Goal: Task Accomplishment & Management: Manage account settings

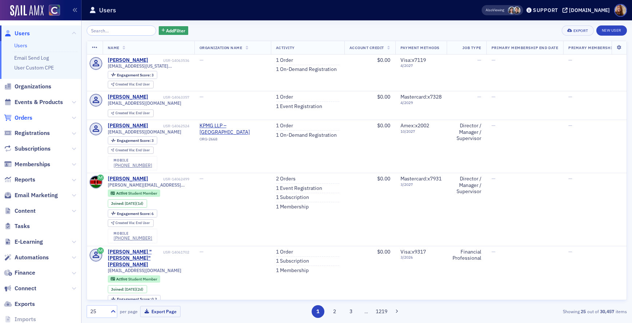
click at [26, 115] on span "Orders" at bounding box center [24, 118] width 18 height 8
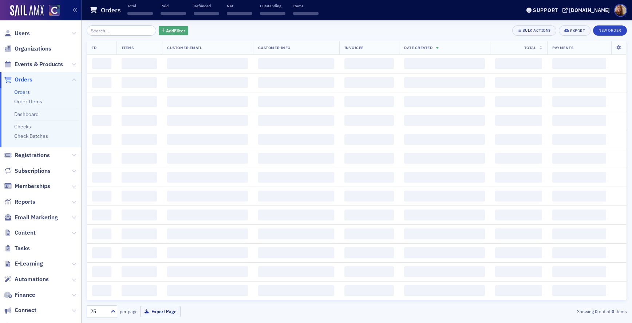
click at [174, 33] on span "Add Filter" at bounding box center [175, 30] width 19 height 7
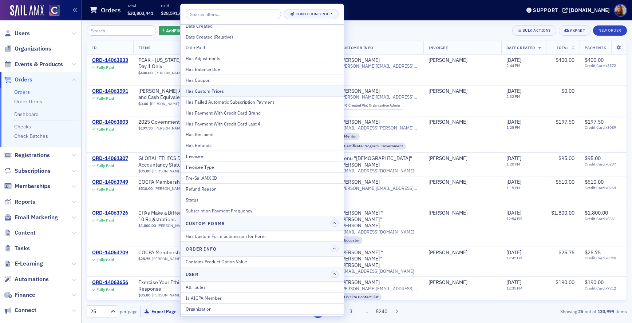
scroll to position [68, 0]
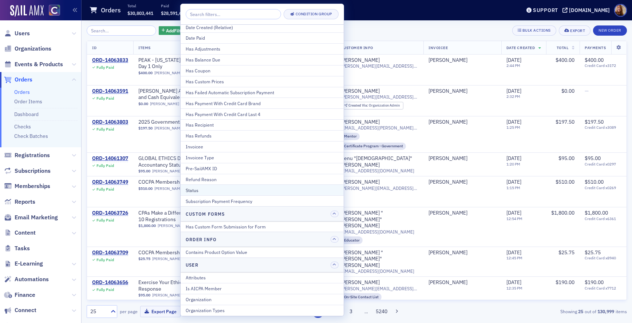
click at [196, 189] on div "Status" at bounding box center [262, 190] width 153 height 7
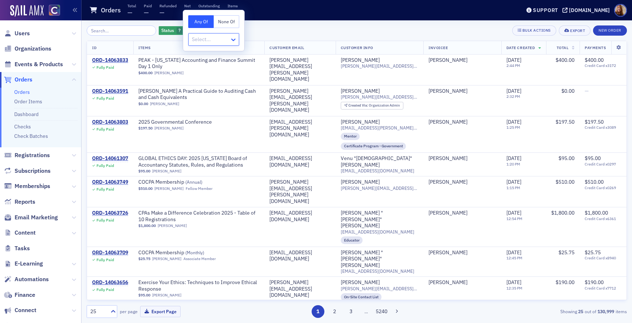
click at [230, 37] on icon at bounding box center [233, 39] width 7 height 7
drag, startPoint x: 215, startPoint y: 133, endPoint x: 218, endPoint y: 130, distance: 4.1
click at [215, 132] on span "Partially paid" at bounding box center [207, 135] width 29 height 8
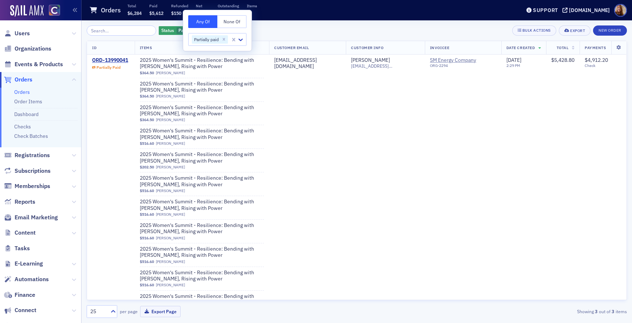
click at [319, 30] on div "Status Partially paid Add Filter Bulk Actions Export New Order" at bounding box center [357, 30] width 540 height 10
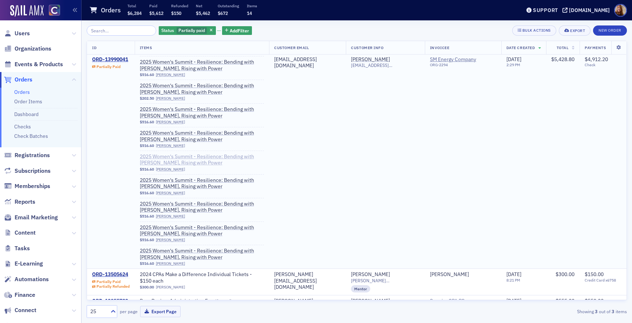
scroll to position [83, 0]
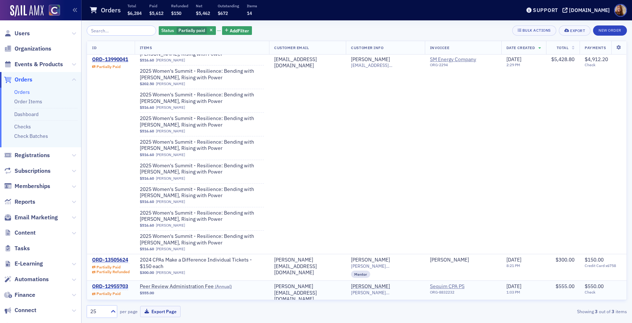
click at [112, 285] on div "ORD-12955703" at bounding box center [110, 286] width 36 height 7
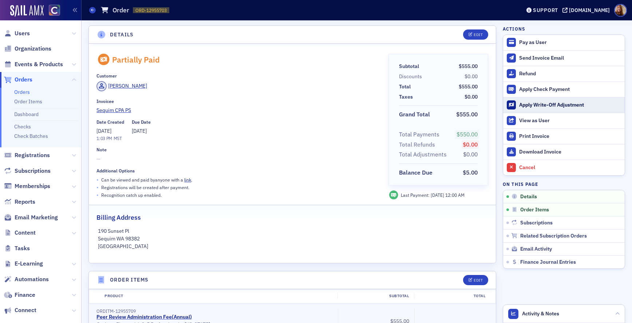
click at [554, 105] on div "Apply Write-Off Adjustment" at bounding box center [570, 105] width 102 height 7
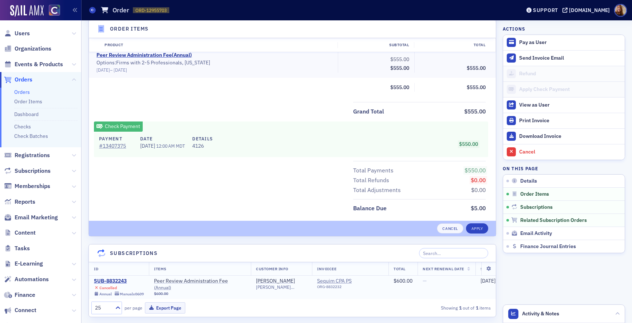
scroll to position [331, 0]
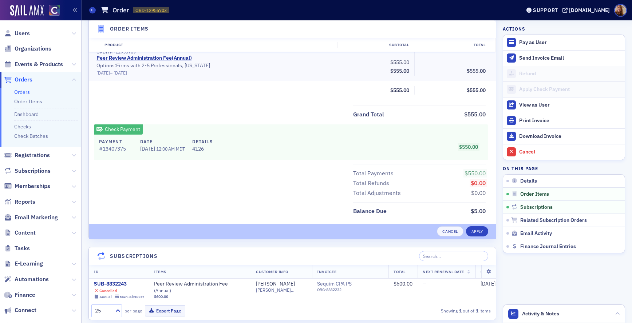
click at [289, 127] on div "Check Payment Payment # 13407375 Date [DATE] 12:00 AM MDT Details 4126 $550.00" at bounding box center [291, 142] width 394 height 36
click at [448, 231] on button "Cancel" at bounding box center [450, 231] width 26 height 10
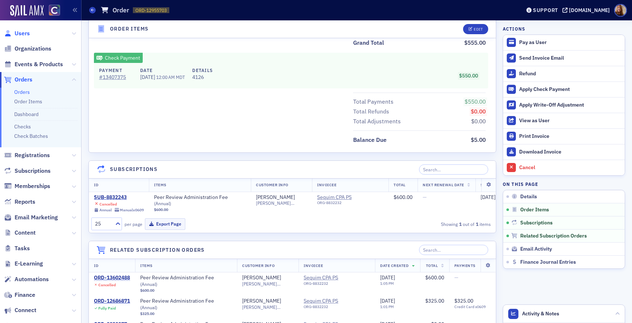
click at [21, 30] on span "Users" at bounding box center [22, 33] width 15 height 8
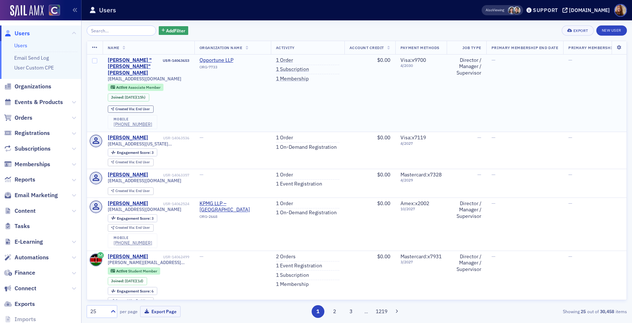
click at [606, 124] on td "—" at bounding box center [604, 94] width 82 height 78
drag, startPoint x: 35, startPoint y: 84, endPoint x: 40, endPoint y: 82, distance: 5.5
click at [35, 84] on span "Organizations" at bounding box center [33, 87] width 37 height 8
click at [114, 32] on input "search" at bounding box center [122, 30] width 70 height 10
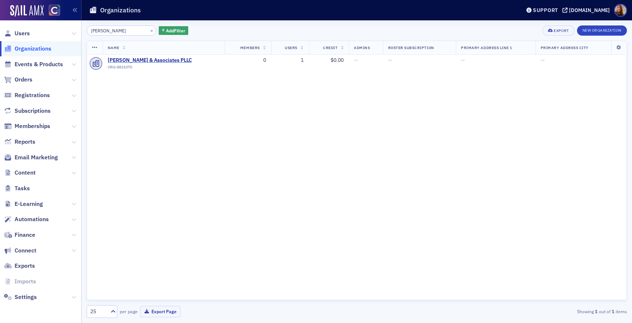
click at [112, 30] on input "[PERSON_NAME]" at bounding box center [122, 30] width 70 height 10
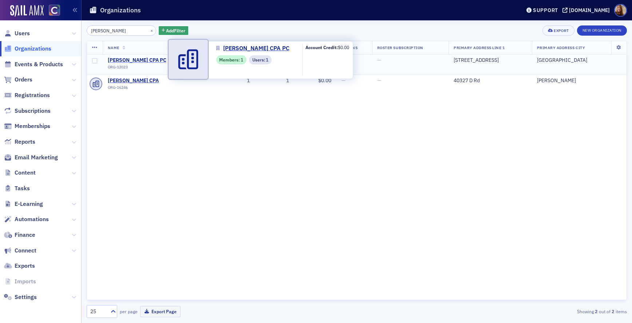
type input "[PERSON_NAME]"
click at [146, 59] on span "[PERSON_NAME] CPA PC" at bounding box center [141, 60] width 66 height 7
select select "US"
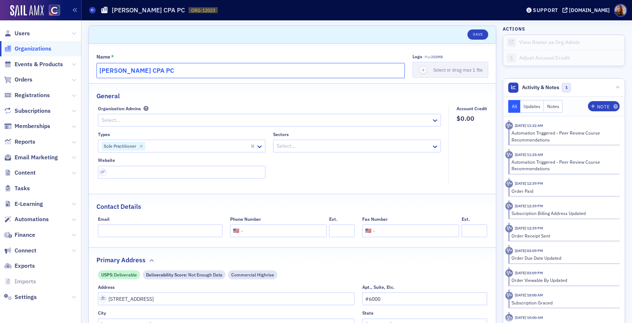
click at [150, 72] on input "[PERSON_NAME] CPA PC" at bounding box center [250, 70] width 308 height 15
click at [194, 72] on input "[PERSON_NAME] PC CPA PC" at bounding box center [250, 70] width 308 height 15
click at [152, 67] on input "[PERSON_NAME] PC CPA" at bounding box center [250, 70] width 308 height 15
click at [138, 71] on input "[PERSON_NAME] PC CPA" at bounding box center [250, 70] width 308 height 15
click at [139, 71] on input "[PERSON_NAME] PC CPA" at bounding box center [250, 70] width 308 height 15
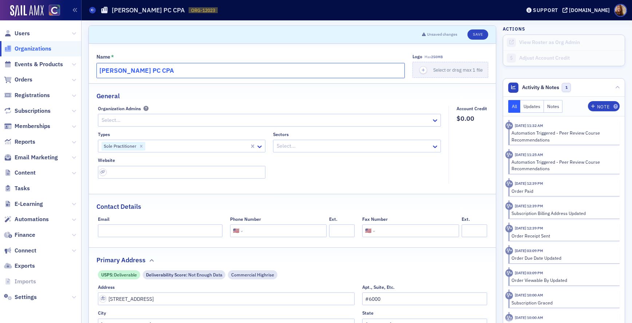
click at [139, 71] on input "[PERSON_NAME] PC CPA" at bounding box center [250, 70] width 308 height 15
paste input "CPA, P.C."
type input "[PERSON_NAME] CPA, P.C."
click at [476, 33] on button "Save" at bounding box center [477, 34] width 21 height 10
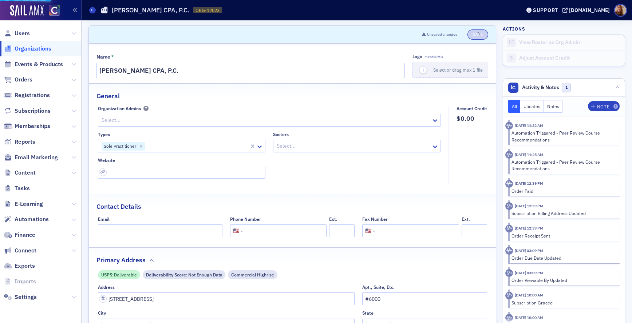
select select "US"
click at [22, 33] on span "Users" at bounding box center [22, 33] width 15 height 8
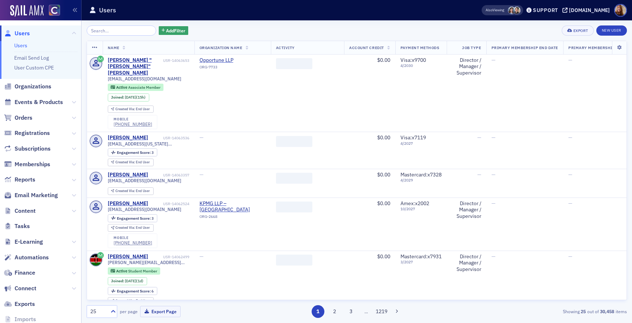
click at [112, 33] on input "search" at bounding box center [122, 30] width 70 height 10
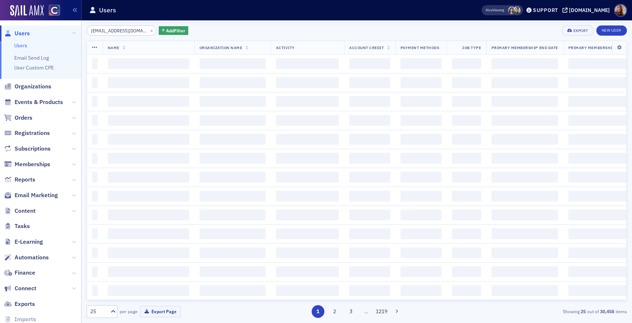
scroll to position [0, 9]
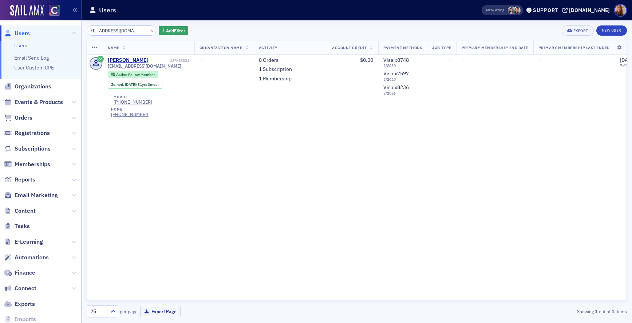
type input "[EMAIL_ADDRESS][DOMAIN_NAME]"
click at [135, 59] on div "[PERSON_NAME]" at bounding box center [128, 60] width 40 height 7
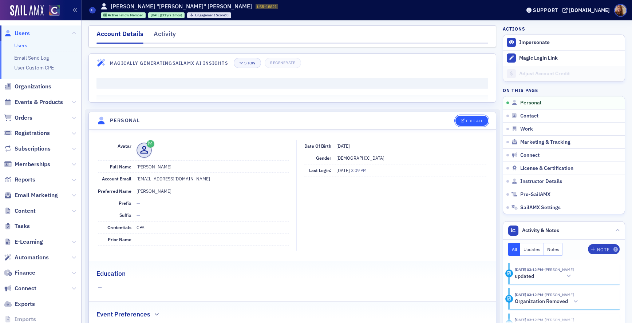
click at [474, 120] on div "Edit All" at bounding box center [474, 121] width 17 height 4
select select "US"
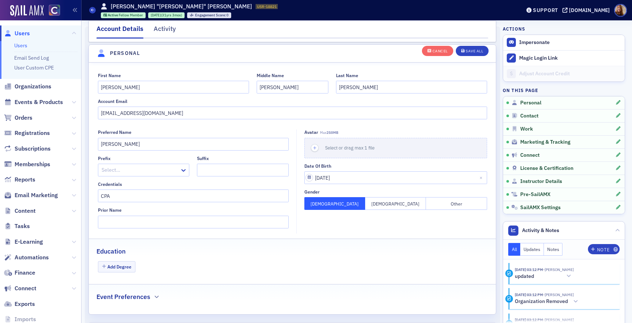
scroll to position [85, 0]
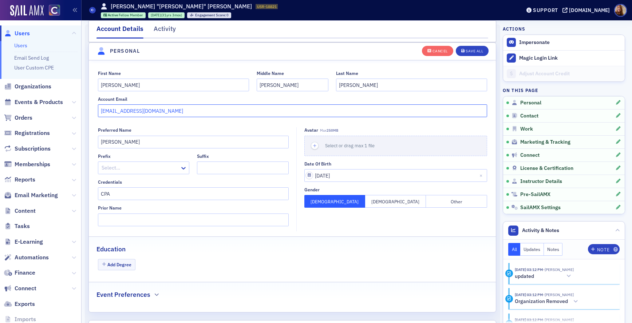
click at [199, 110] on input "[EMAIL_ADDRESS][DOMAIN_NAME]" at bounding box center [292, 110] width 389 height 13
paste input "[PERSON_NAME][EMAIL_ADDRESS][DOMAIN_NAME]"
drag, startPoint x: 255, startPoint y: 112, endPoint x: 94, endPoint y: 112, distance: 161.2
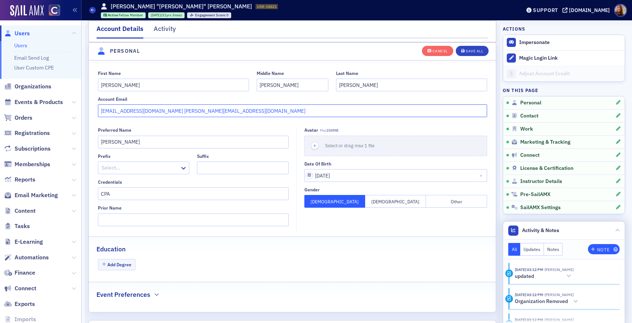
type input "[EMAIL_ADDRESS][DOMAIN_NAME] [PERSON_NAME][EMAIL_ADDRESS][DOMAIN_NAME]"
click at [599, 250] on div "Note" at bounding box center [603, 250] width 12 height 4
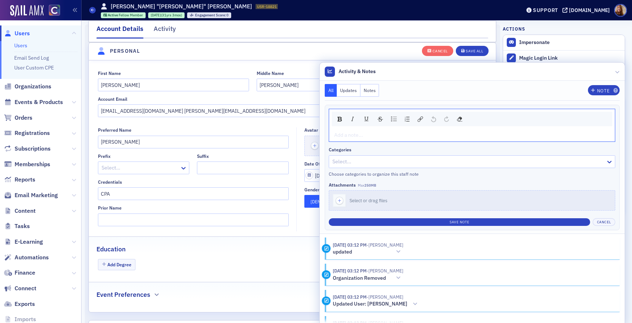
click at [363, 137] on div "rdw-editor" at bounding box center [471, 135] width 275 height 8
click at [443, 135] on span "updated email from [EMAIL_ADDRESS][DOMAIN_NAME] [PERSON_NAME][EMAIL_ADDRESS][DO…" at bounding box center [459, 135] width 250 height 7
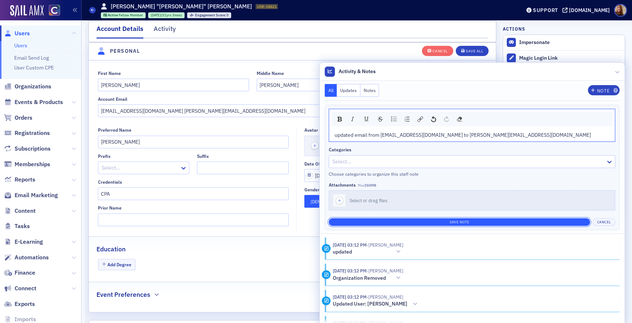
click at [503, 222] on button "Save Note" at bounding box center [459, 222] width 261 height 8
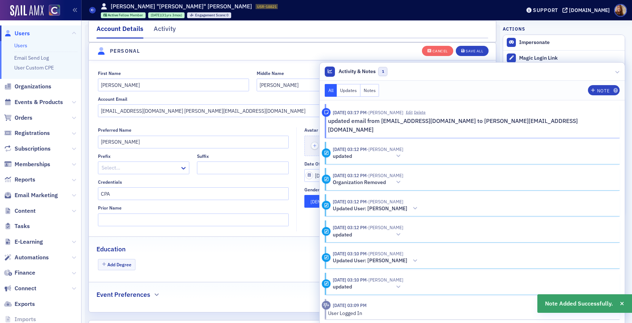
click at [164, 118] on fieldset "First Name [PERSON_NAME] Middle Name [PERSON_NAME] Last Name [PERSON_NAME] Acco…" at bounding box center [292, 93] width 407 height 60
drag, startPoint x: 163, startPoint y: 110, endPoint x: 83, endPoint y: 110, distance: 79.7
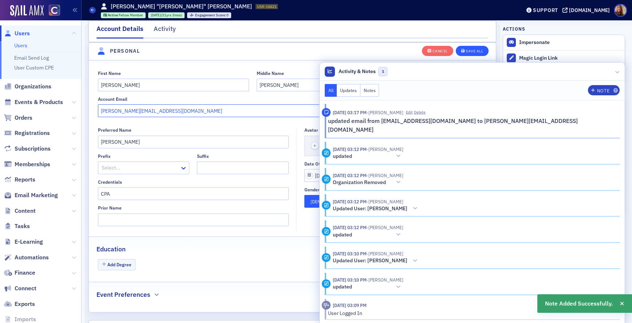
type input "[PERSON_NAME][EMAIL_ADDRESS][DOMAIN_NAME]"
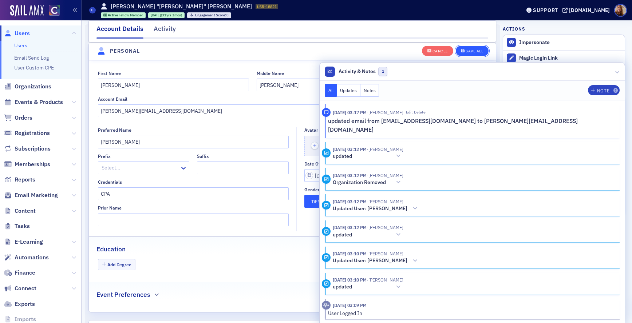
click at [465, 51] on div "Save All" at bounding box center [473, 51] width 17 height 4
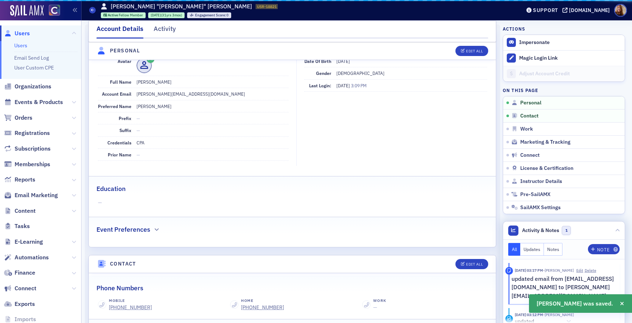
click at [162, 111] on dd "[PERSON_NAME]" at bounding box center [212, 106] width 152 height 12
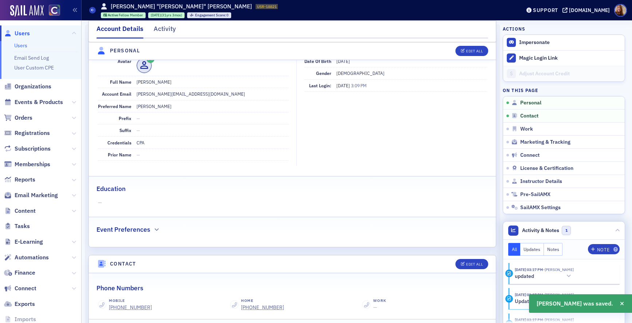
click at [180, 95] on dd "[PERSON_NAME][EMAIL_ADDRESS][DOMAIN_NAME]" at bounding box center [212, 94] width 152 height 12
copy dd "[PERSON_NAME][EMAIL_ADDRESS][DOMAIN_NAME]"
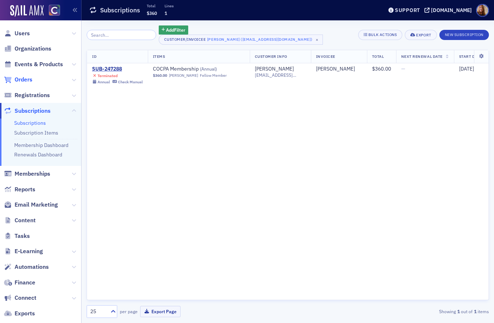
click at [26, 80] on span "Orders" at bounding box center [24, 80] width 18 height 8
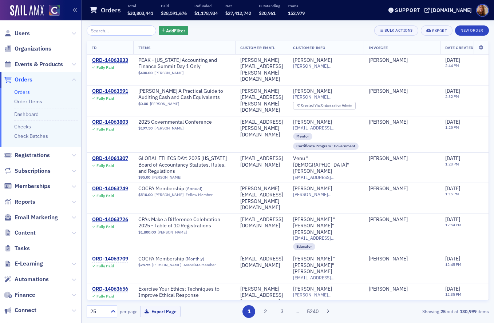
click at [19, 91] on link "Orders" at bounding box center [22, 92] width 16 height 7
click at [167, 32] on span "Add Filter" at bounding box center [175, 30] width 19 height 7
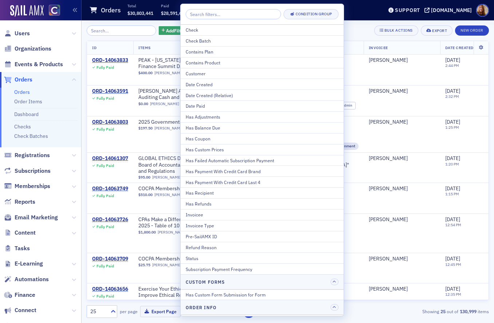
click at [191, 257] on div "Status" at bounding box center [262, 258] width 153 height 7
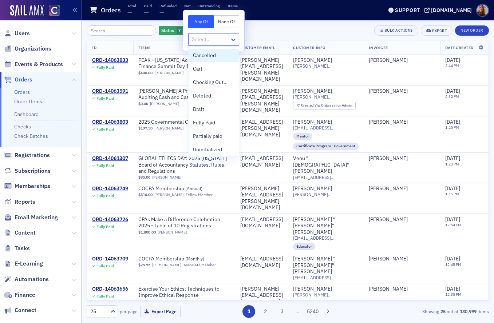
click at [232, 37] on icon at bounding box center [233, 39] width 7 height 7
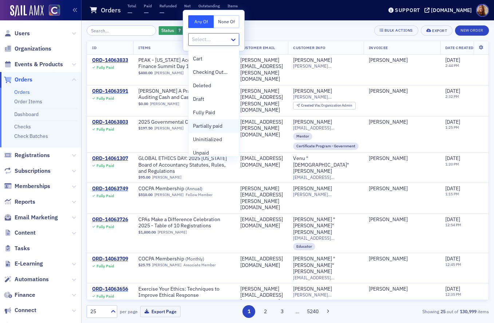
click at [218, 126] on span "Partially paid" at bounding box center [207, 126] width 29 height 8
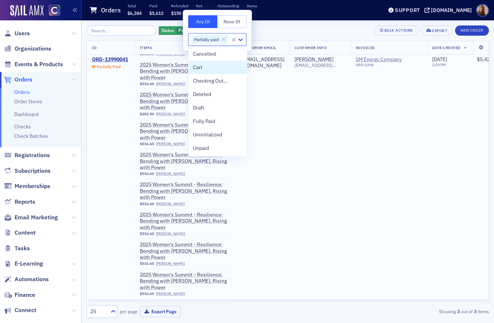
scroll to position [89, 0]
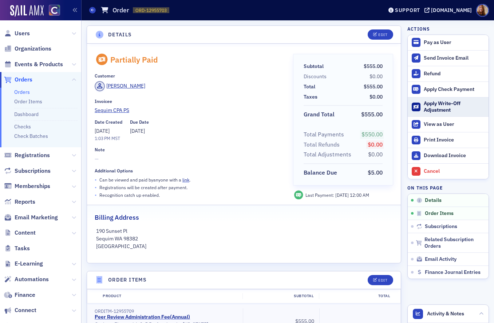
click at [435, 109] on div "Apply Write-Off Adjustment" at bounding box center [454, 106] width 61 height 13
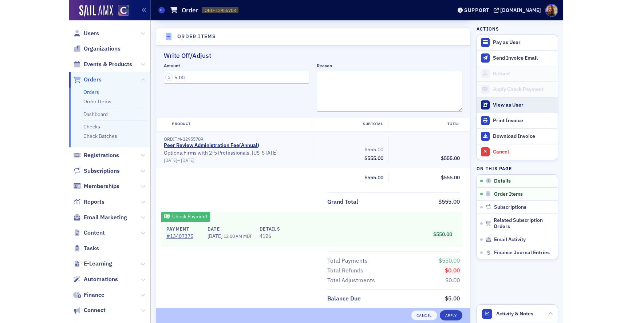
scroll to position [247, 0]
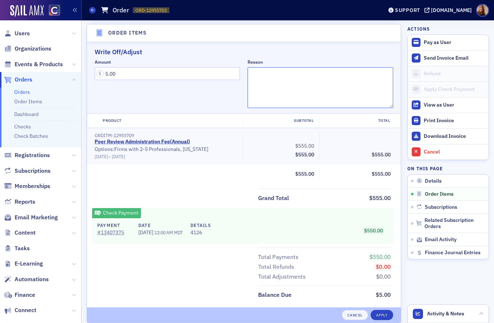
click at [285, 80] on textarea "Reason" at bounding box center [319, 87] width 145 height 41
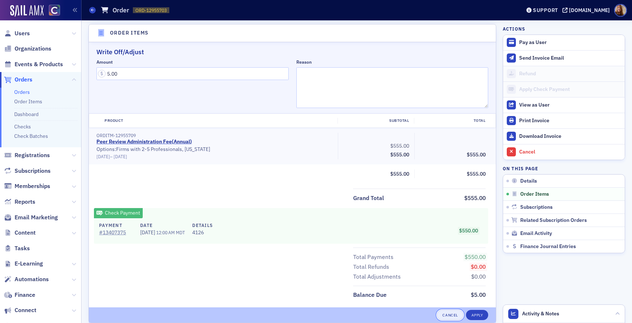
click at [442, 318] on button "Cancel" at bounding box center [450, 315] width 26 height 10
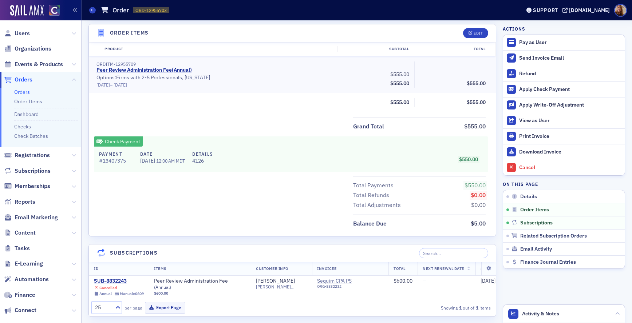
scroll to position [100, 0]
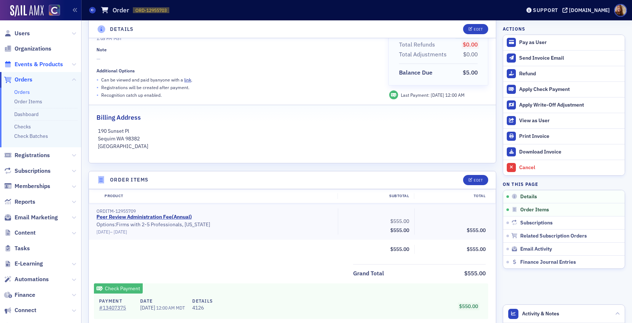
click at [44, 64] on span "Events & Products" at bounding box center [39, 64] width 48 height 8
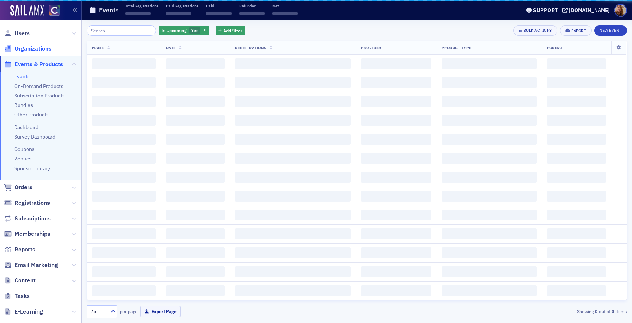
click at [40, 48] on span "Organizations" at bounding box center [33, 49] width 37 height 8
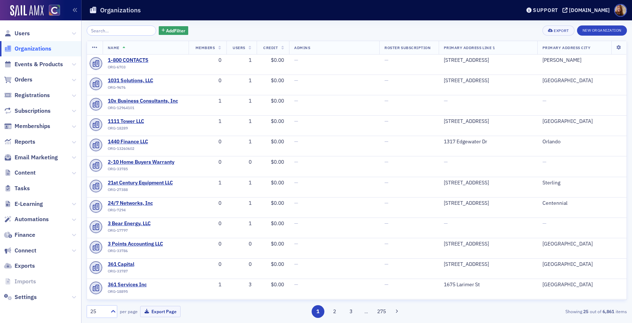
drag, startPoint x: 110, startPoint y: 34, endPoint x: 115, endPoint y: 33, distance: 5.6
click at [110, 34] on input "search" at bounding box center [122, 30] width 70 height 10
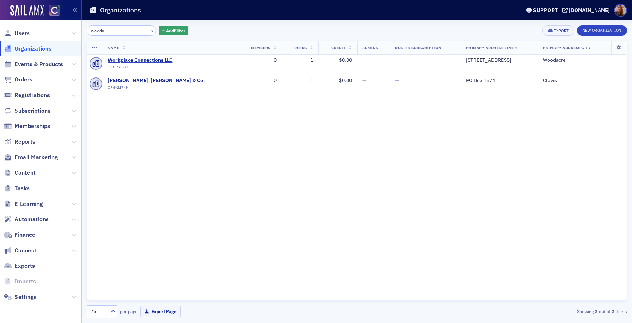
click at [99, 32] on input "wooda" at bounding box center [122, 30] width 70 height 10
click at [110, 32] on input "wooda" at bounding box center [122, 30] width 70 height 10
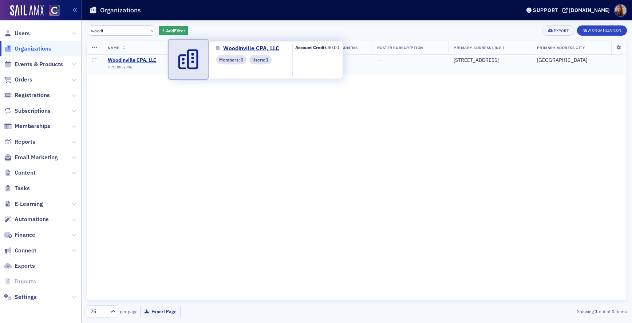
type input "woodi"
click at [130, 60] on span "Woodinville CPA, LLC" at bounding box center [141, 60] width 66 height 7
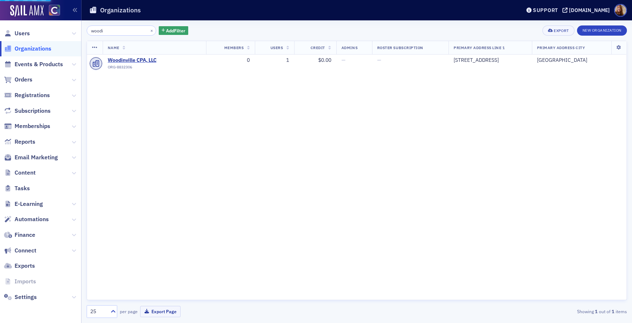
select select "US"
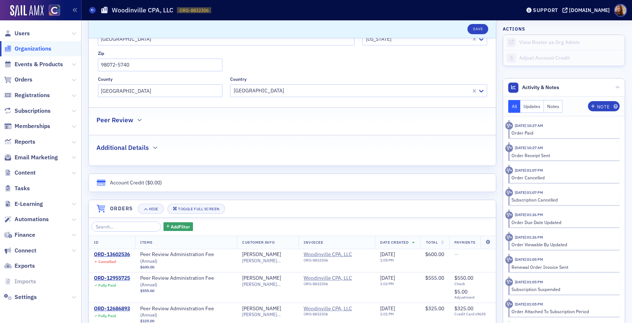
scroll to position [440, 0]
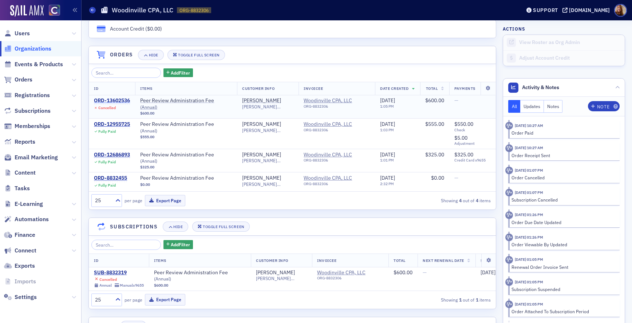
click at [116, 99] on div "ORD-13602536" at bounding box center [112, 101] width 36 height 7
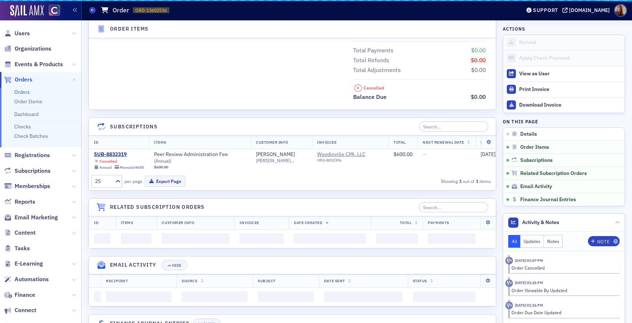
scroll to position [440, 0]
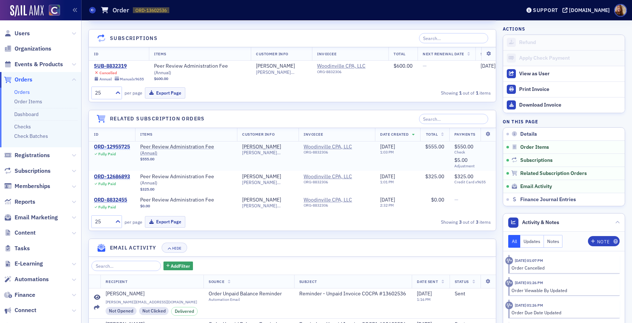
click at [120, 150] on div "ORD-12955725" at bounding box center [112, 147] width 36 height 7
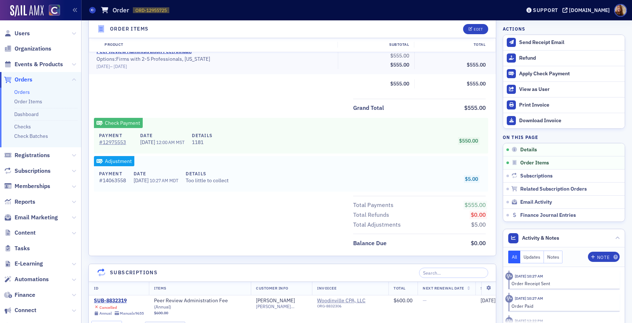
scroll to position [297, 0]
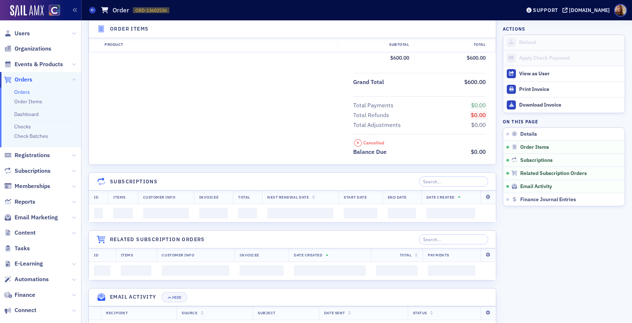
scroll to position [297, 0]
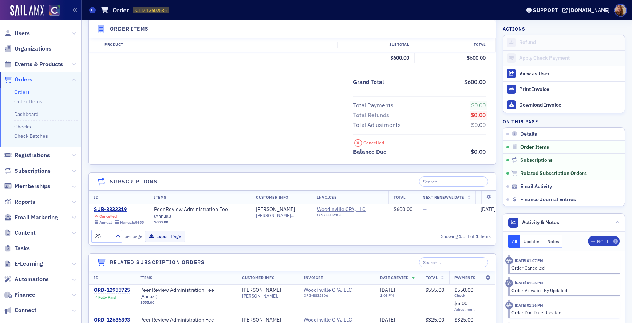
select select "US"
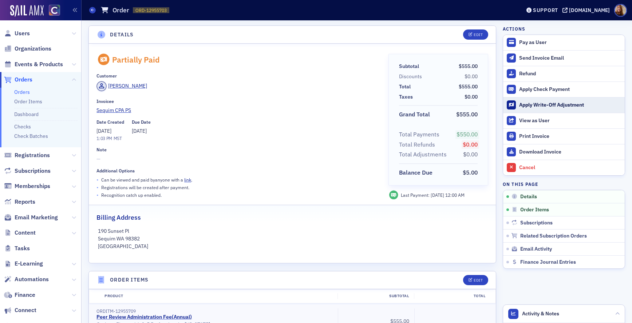
click at [493, 106] on div "Apply Write-Off Adjustment" at bounding box center [570, 105] width 102 height 7
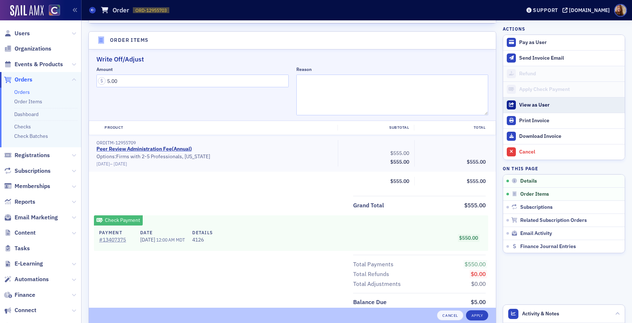
scroll to position [247, 0]
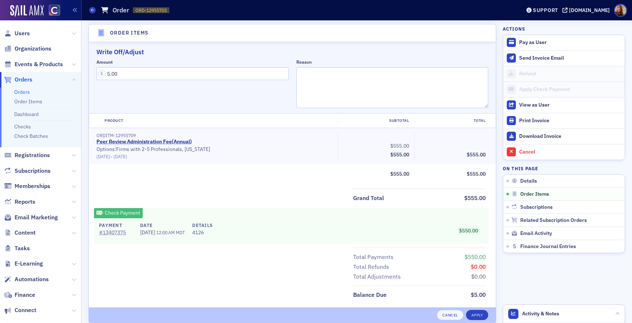
click at [23, 91] on link "Orders" at bounding box center [22, 92] width 16 height 7
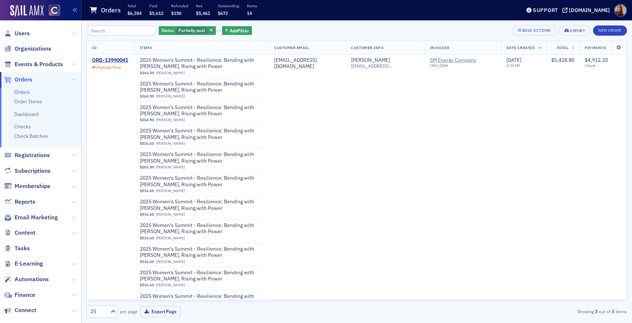
click at [210, 29] on icon "button" at bounding box center [211, 31] width 3 height 4
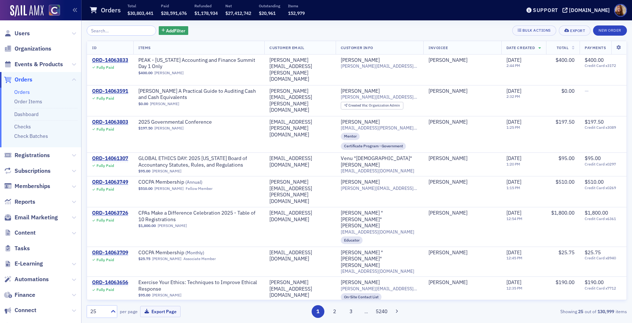
click at [215, 35] on div "Add Filter Bulk Actions Export New Order" at bounding box center [357, 30] width 540 height 10
click at [166, 32] on span "Add Filter" at bounding box center [175, 30] width 19 height 7
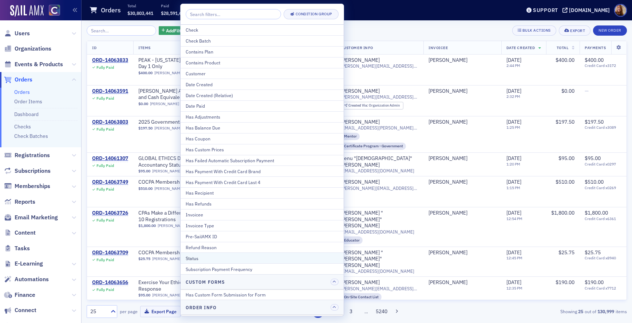
click at [204, 261] on div "Status" at bounding box center [262, 258] width 153 height 7
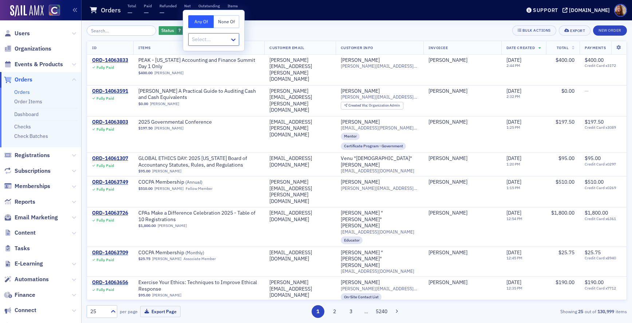
click at [230, 44] on div at bounding box center [234, 39] width 9 height 12
click at [204, 133] on span "Partially paid" at bounding box center [207, 136] width 29 height 8
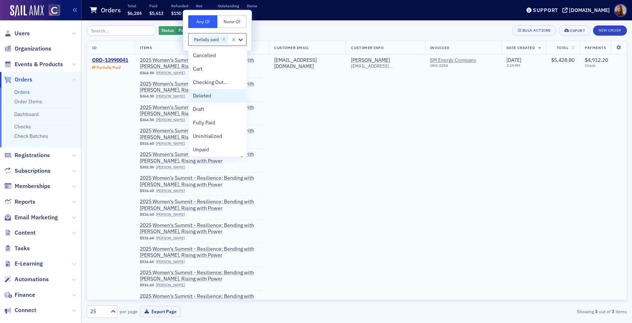
scroll to position [83, 0]
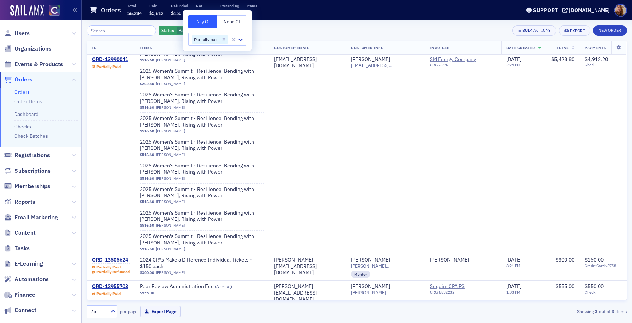
click at [297, 33] on div "Status Partially paid Add Filter Bulk Actions Export New Order" at bounding box center [357, 30] width 540 height 10
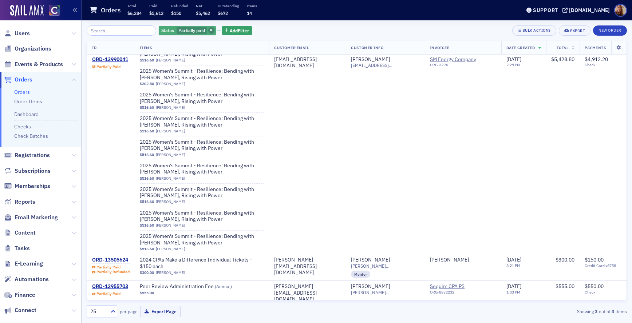
click at [210, 29] on icon "button" at bounding box center [211, 31] width 3 height 4
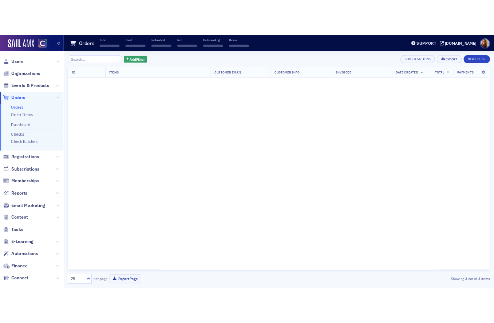
scroll to position [139, 0]
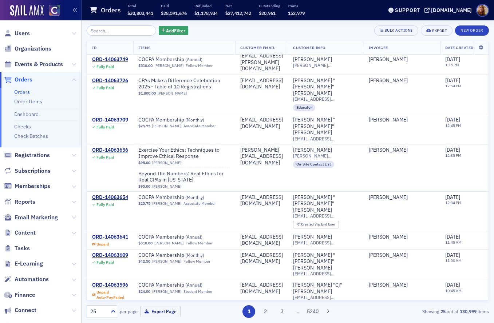
click at [25, 92] on link "Orders" at bounding box center [22, 92] width 16 height 7
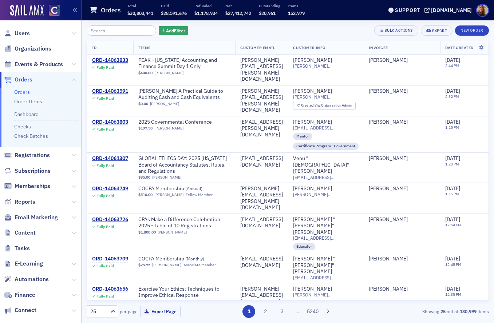
click at [108, 33] on input "search" at bounding box center [122, 30] width 70 height 10
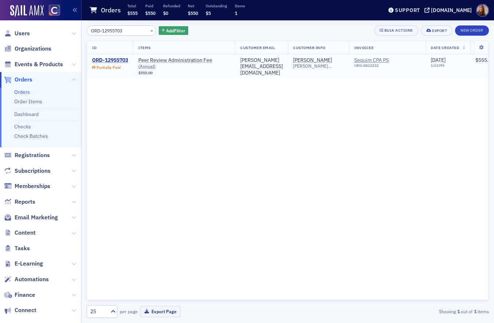
type input "ORD-12955703"
click at [120, 59] on div "ORD-12955703" at bounding box center [110, 60] width 36 height 7
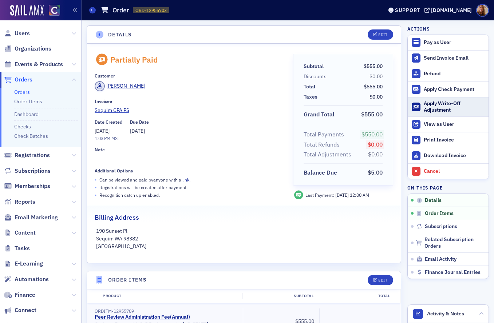
click at [436, 111] on div "Apply Write-Off Adjustment" at bounding box center [454, 106] width 61 height 13
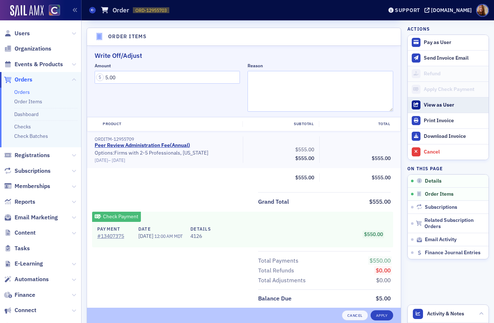
scroll to position [247, 0]
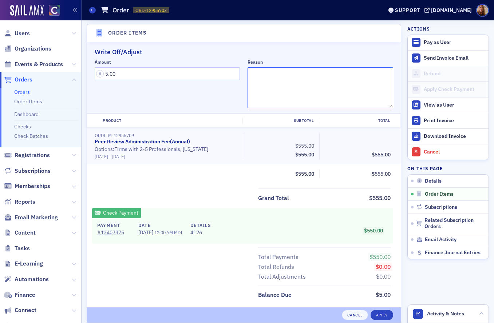
click at [283, 83] on textarea "Reason" at bounding box center [319, 87] width 145 height 41
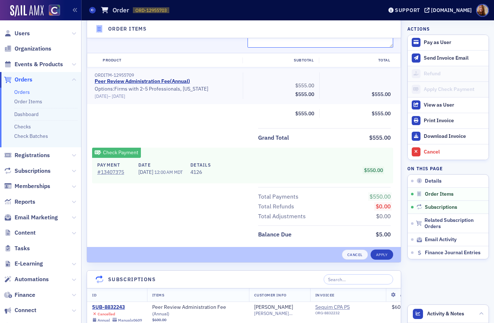
scroll to position [310, 0]
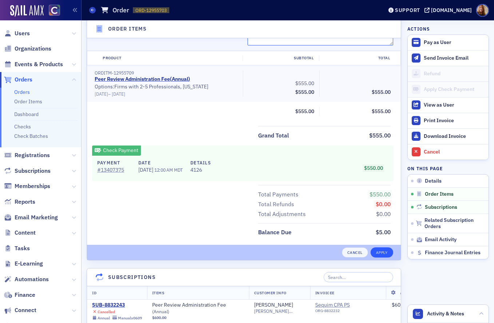
type textarea "Too little to collect"
click at [375, 253] on button "Apply" at bounding box center [381, 252] width 23 height 10
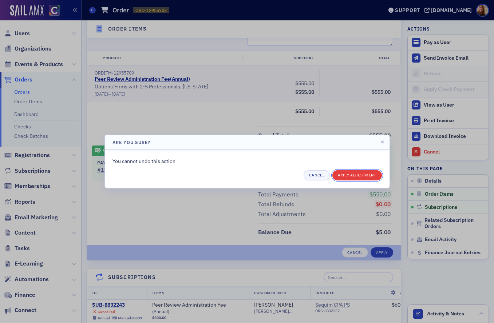
click at [359, 177] on button "Apply Adjustment" at bounding box center [356, 175] width 49 height 10
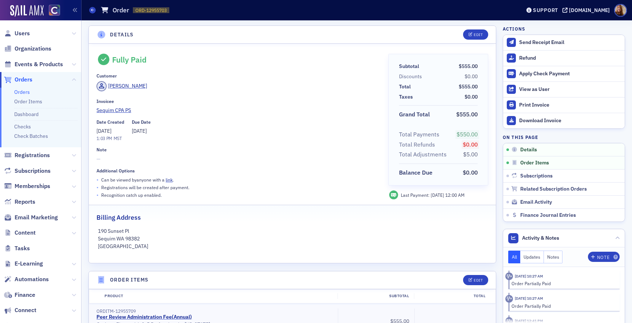
click at [20, 91] on link "Orders" at bounding box center [22, 92] width 16 height 7
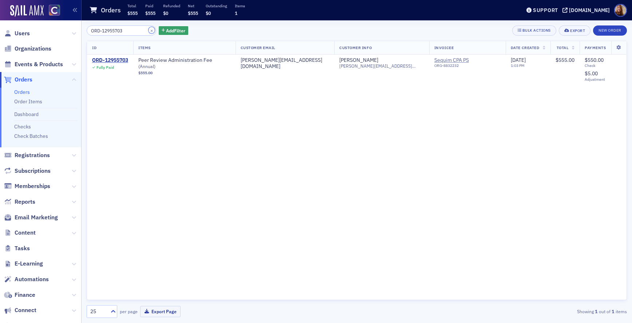
click at [148, 29] on button "×" at bounding box center [151, 30] width 7 height 7
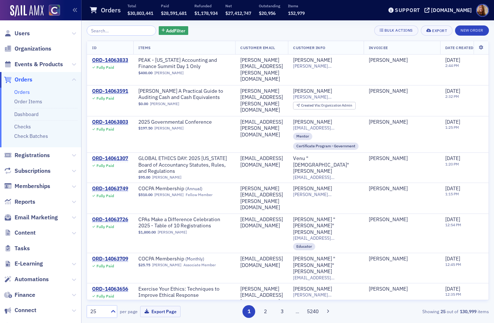
click at [25, 92] on link "Orders" at bounding box center [22, 92] width 16 height 7
click at [110, 31] on input "search" at bounding box center [122, 30] width 70 height 10
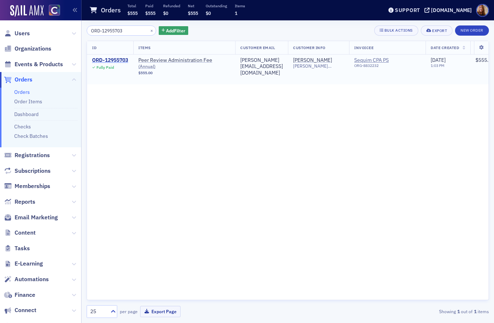
type input "ORD-12955703"
click at [123, 60] on div "ORD-12955703" at bounding box center [110, 60] width 36 height 7
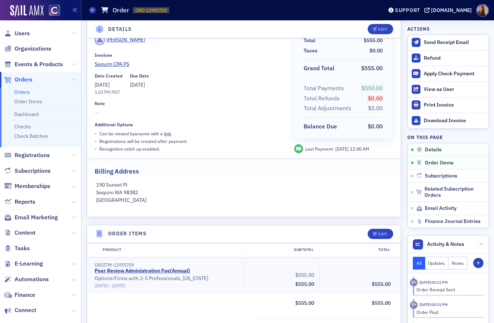
scroll to position [98, 0]
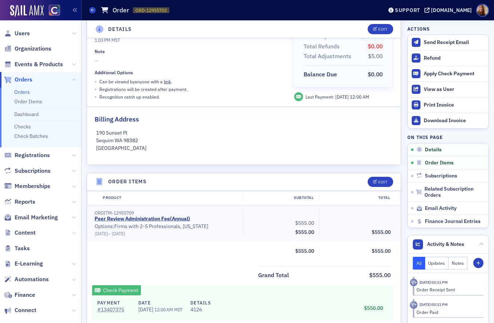
click at [215, 155] on div "Fully Paid Customer Cynthia Martin Invoicee Sequim CPA PS Date Created 1/11/202…" at bounding box center [244, 54] width 314 height 219
click at [457, 107] on div "Print Invoice" at bounding box center [454, 105] width 61 height 7
click at [438, 207] on span "Email Activity" at bounding box center [441, 208] width 32 height 7
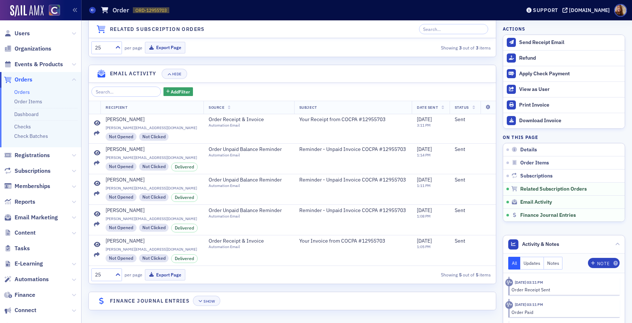
scroll to position [670, 0]
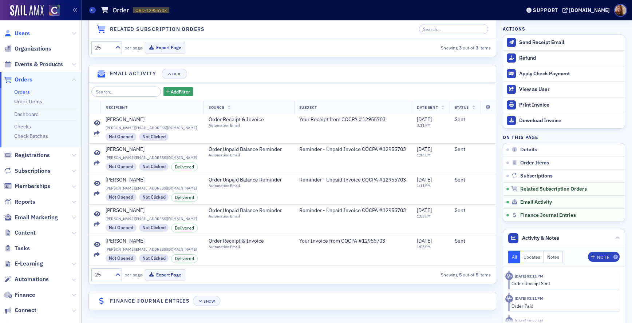
click at [20, 36] on span "Users" at bounding box center [22, 33] width 15 height 8
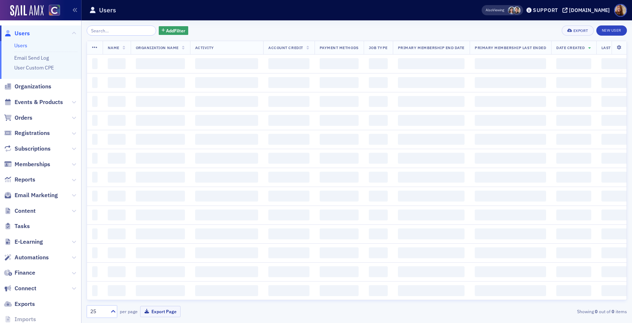
click at [102, 33] on input "search" at bounding box center [122, 30] width 70 height 10
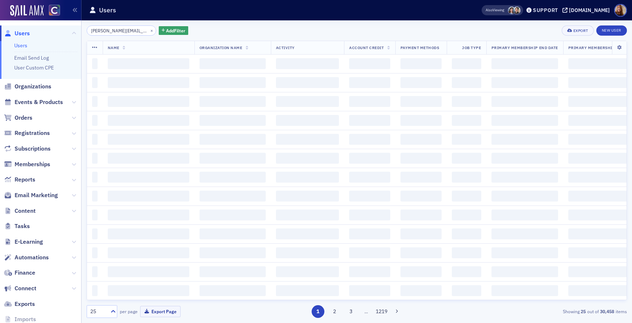
scroll to position [0, 2]
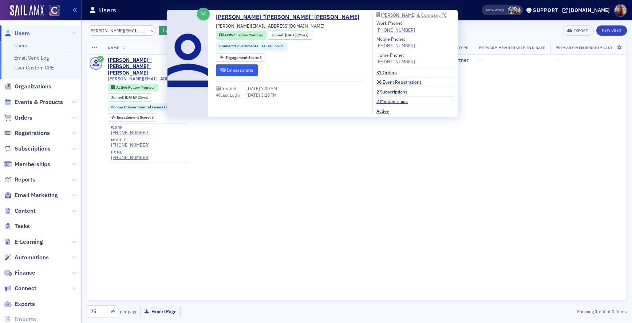
type input "chris@cattersoncpa.com"
click at [241, 70] on button "Impersonate" at bounding box center [237, 69] width 42 height 11
click at [214, 183] on div "Name Organization Name Activity Account Credit Payment Methods Job Type Primary…" at bounding box center [357, 170] width 540 height 259
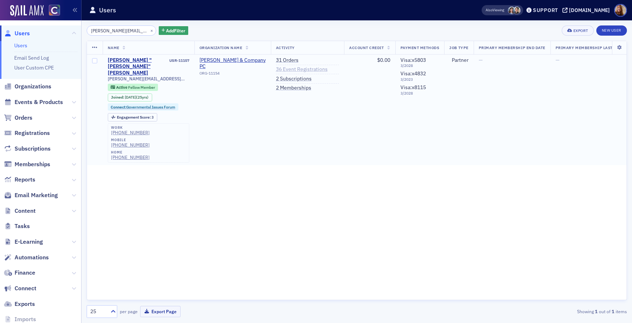
click at [293, 70] on link "36 Event Registrations" at bounding box center [302, 69] width 52 height 7
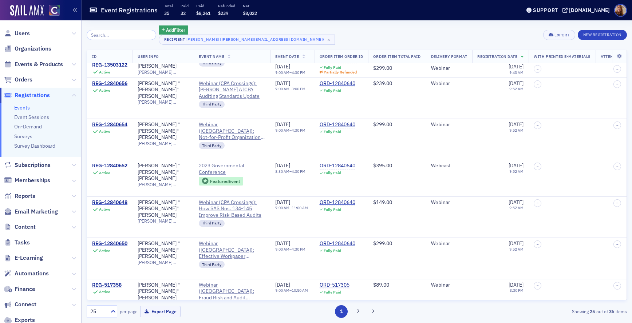
scroll to position [285, 0]
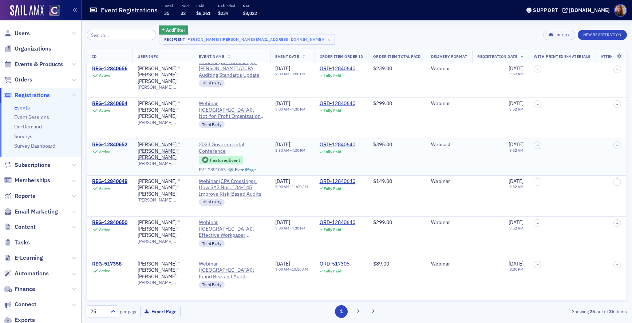
click at [112, 142] on div "REG-12840652" at bounding box center [109, 145] width 35 height 7
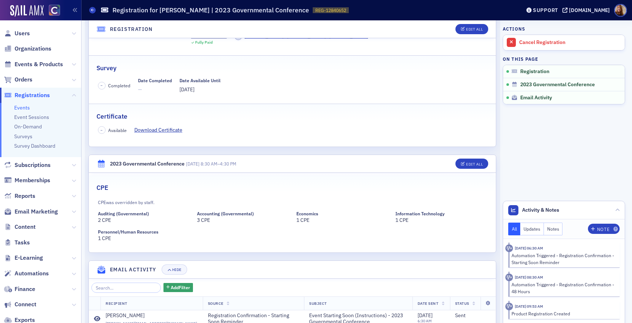
scroll to position [99, 0]
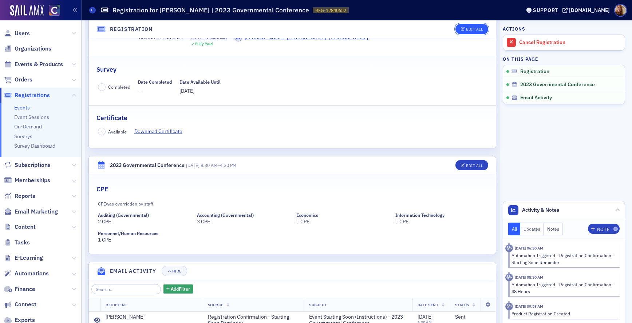
click at [467, 28] on div "Edit All" at bounding box center [474, 29] width 17 height 4
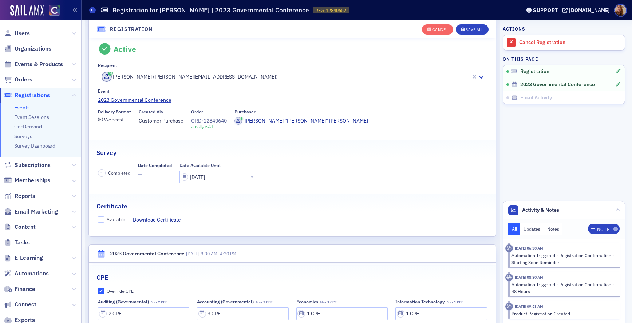
scroll to position [19, 0]
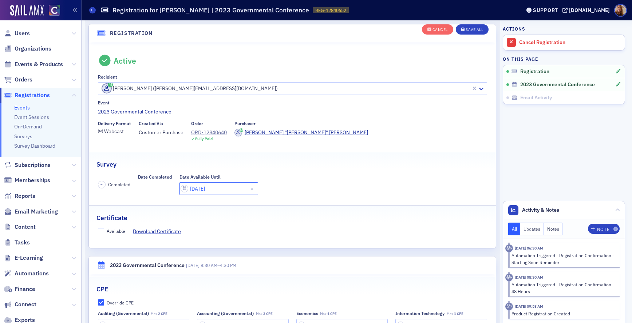
click at [220, 187] on input "12/07/2023" at bounding box center [218, 188] width 79 height 13
select select "11"
select select "2023"
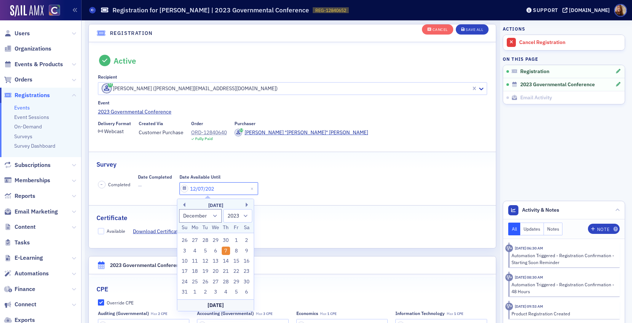
type input "12/07/2025"
select select "2025"
type input "12/07/2025"
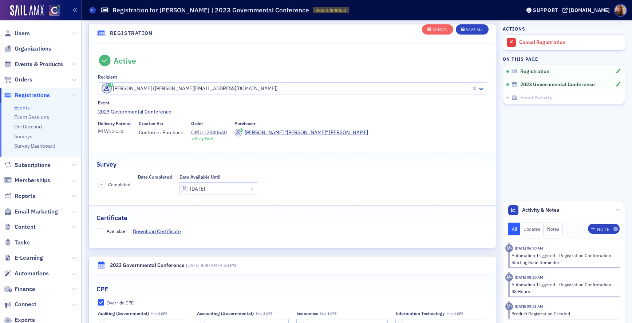
click at [334, 179] on div "– Completed Date Completed — Date Available Until 12/07/2025" at bounding box center [292, 184] width 389 height 21
click at [482, 23] on div "Cancel Save All" at bounding box center [455, 29] width 67 height 15
click at [474, 30] on div "Save All" at bounding box center [473, 30] width 17 height 4
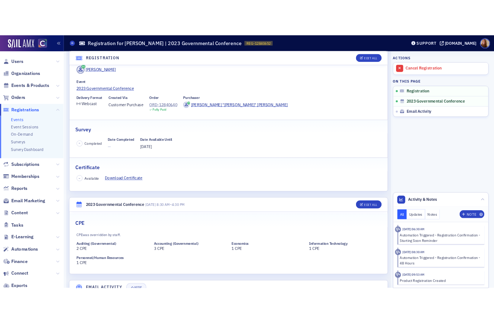
scroll to position [0, 0]
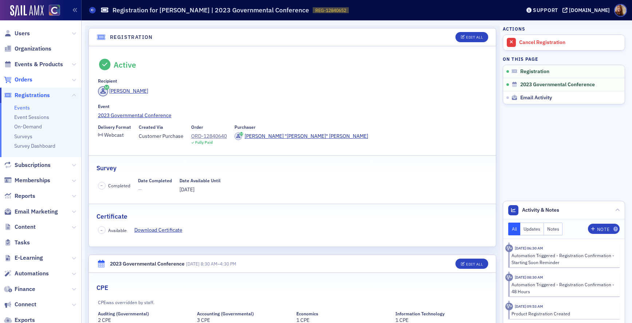
click at [25, 83] on span "Orders" at bounding box center [24, 80] width 18 height 8
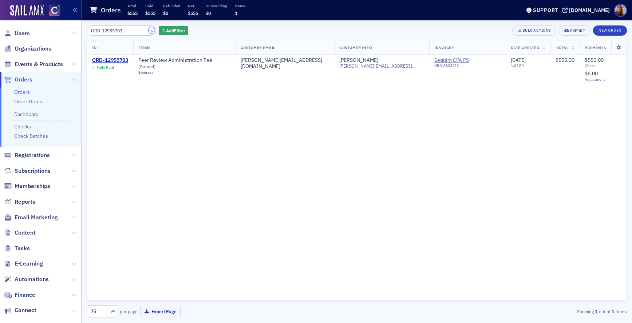
click at [148, 31] on button "×" at bounding box center [151, 30] width 7 height 7
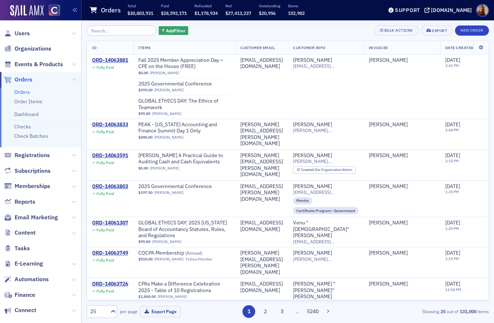
click at [23, 91] on link "Orders" at bounding box center [22, 92] width 16 height 7
click at [167, 30] on span "Add Filter" at bounding box center [175, 30] width 19 height 7
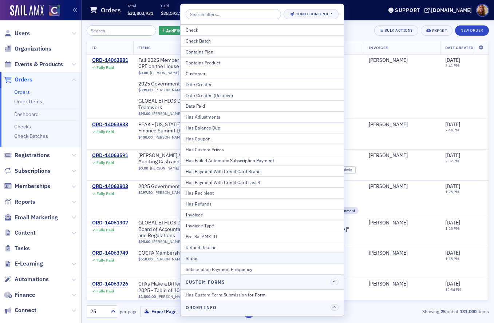
click at [199, 259] on div "Status" at bounding box center [262, 258] width 153 height 7
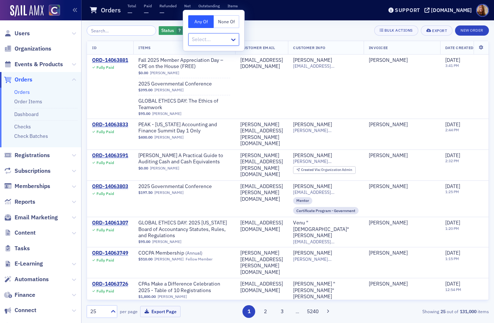
click at [213, 40] on div at bounding box center [210, 39] width 38 height 9
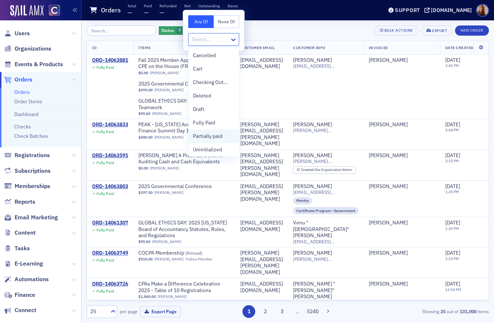
click at [213, 135] on span "Partially paid" at bounding box center [207, 136] width 29 height 8
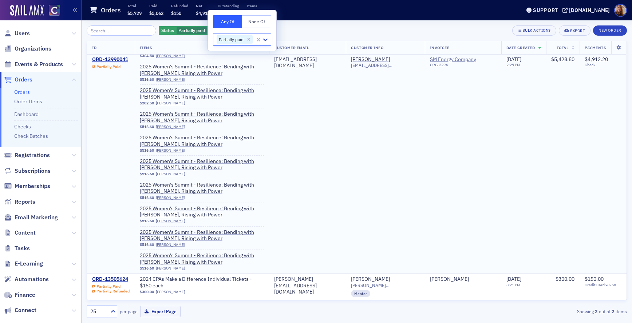
scroll to position [64, 0]
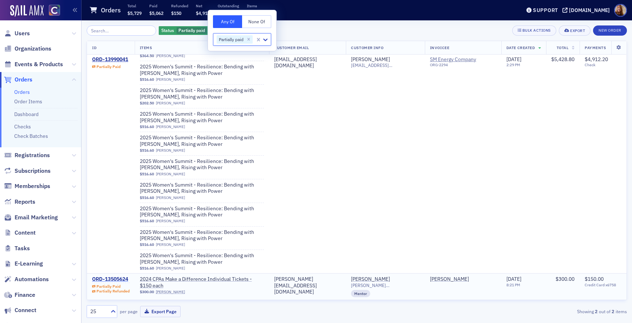
click at [112, 277] on div "ORD-13505624" at bounding box center [110, 279] width 37 height 7
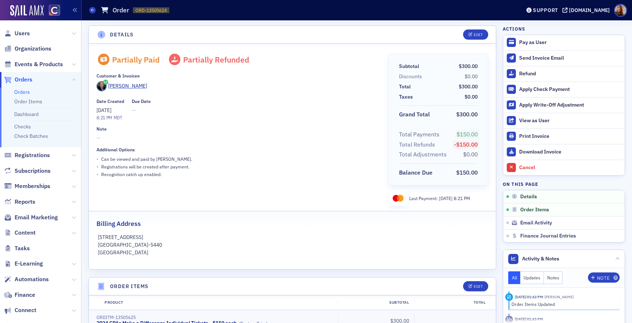
click at [25, 92] on link "Orders" at bounding box center [22, 92] width 16 height 7
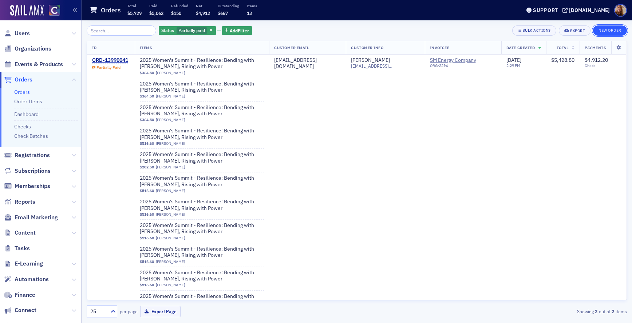
click at [493, 30] on button "New Order" at bounding box center [610, 30] width 34 height 10
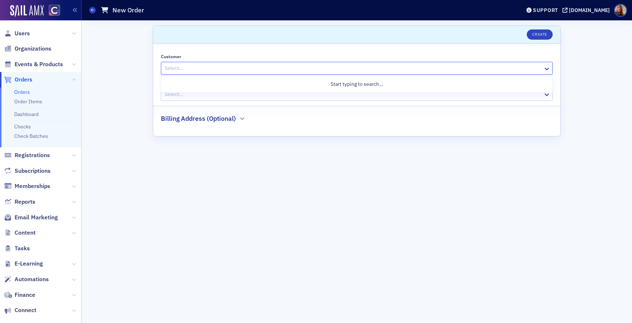
click at [214, 63] on div "Select…" at bounding box center [352, 68] width 382 height 11
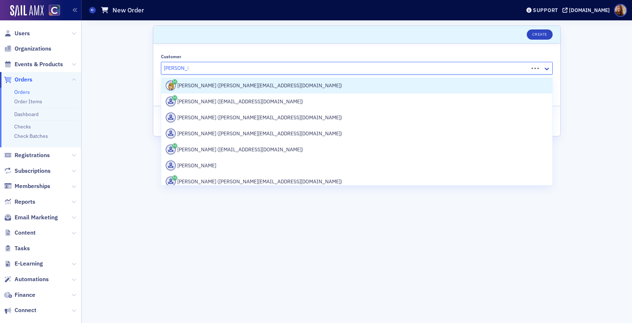
type input "sheila dugga"
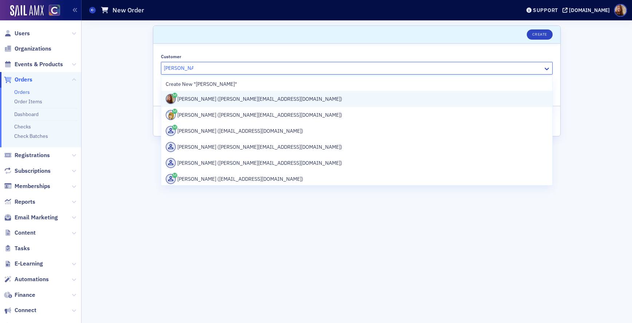
click at [244, 100] on div "Sheila Duggan (sheila@cocpa.org)" at bounding box center [357, 99] width 382 height 10
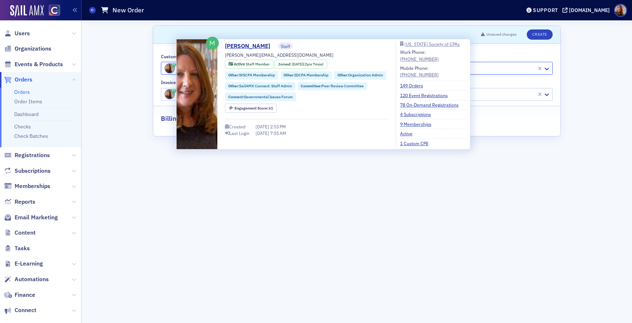
click at [365, 211] on form "Scroll to Unsaved changes Create Customer option Sheila Duggan (sheila@cocpa.or…" at bounding box center [357, 171] width 408 height 293
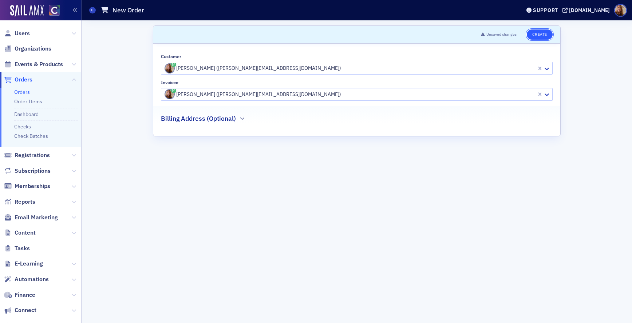
click at [493, 37] on button "Create" at bounding box center [540, 34] width 26 height 10
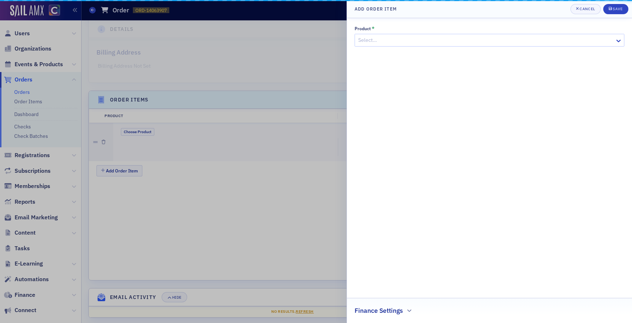
scroll to position [164, 0]
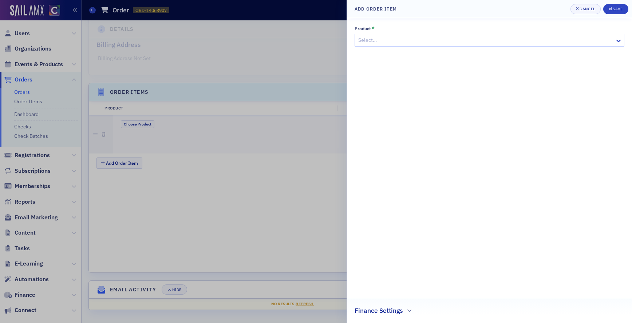
click at [396, 40] on div at bounding box center [485, 40] width 257 height 9
type input "misc"
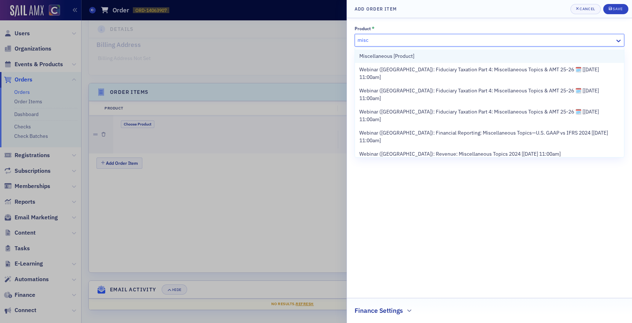
click at [385, 56] on span "Miscellaneous [Product]" at bounding box center [386, 56] width 55 height 8
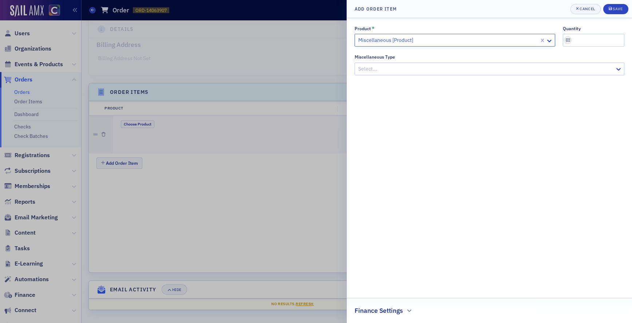
click at [372, 71] on div at bounding box center [485, 68] width 257 height 9
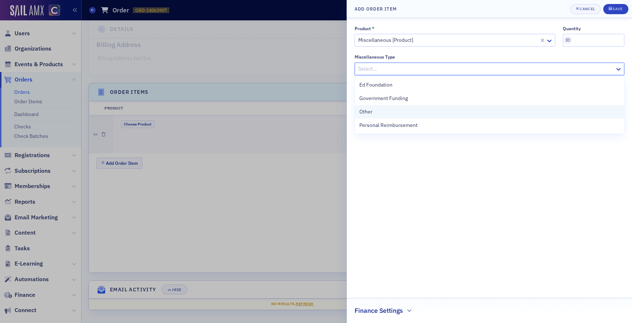
click at [367, 110] on span "Other" at bounding box center [365, 112] width 13 height 8
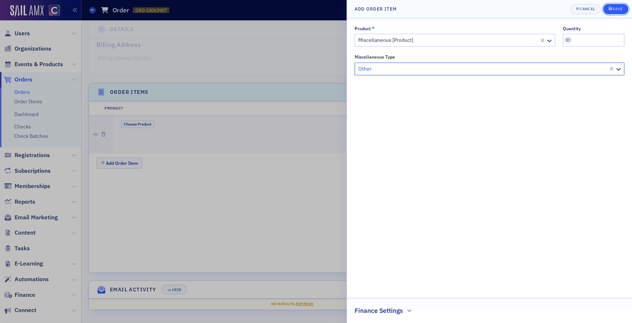
click at [493, 8] on div "Save" at bounding box center [617, 9] width 10 height 4
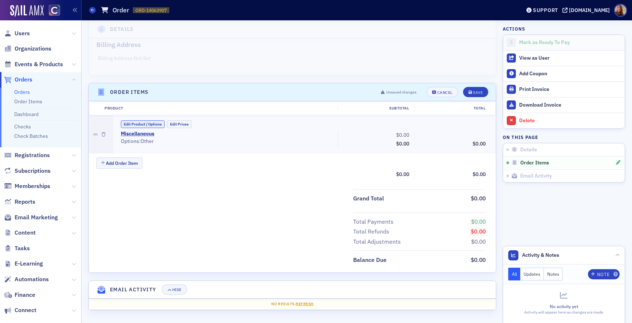
click at [143, 124] on button "Edit Product / Options" at bounding box center [143, 124] width 44 height 8
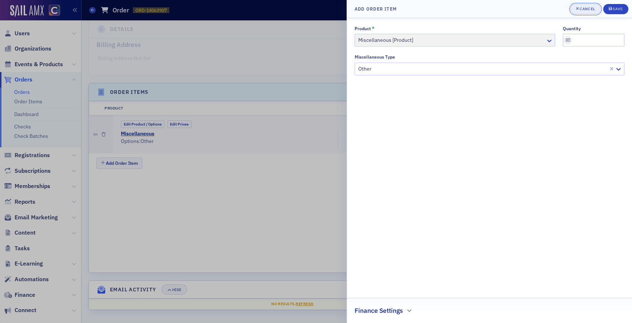
click at [493, 10] on div "Cancel" at bounding box center [586, 9] width 15 height 4
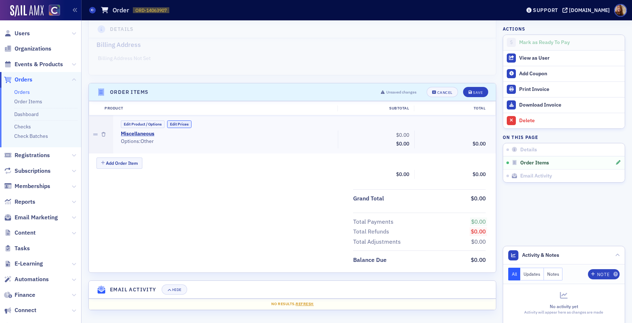
click at [184, 125] on button "Edit Prices" at bounding box center [179, 124] width 24 height 8
click at [397, 134] on input "0.00" at bounding box center [394, 135] width 36 height 10
type input "10.00"
click at [323, 159] on div "Add Order Item" at bounding box center [295, 165] width 399 height 13
click at [477, 93] on div "Save" at bounding box center [478, 93] width 10 height 4
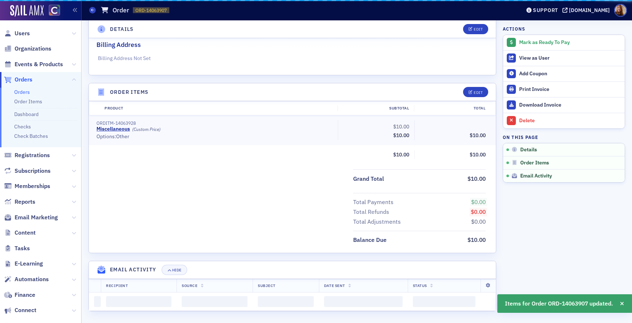
scroll to position [144, 0]
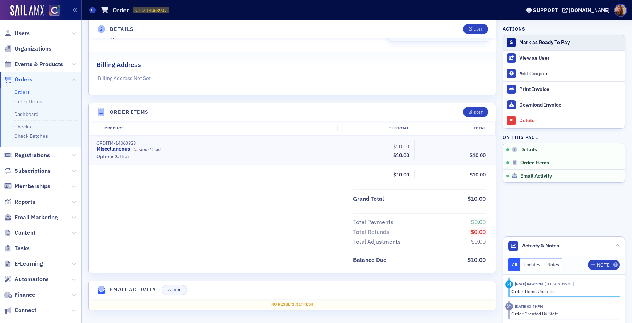
click at [493, 43] on div "Mark as Ready To Pay" at bounding box center [570, 42] width 102 height 7
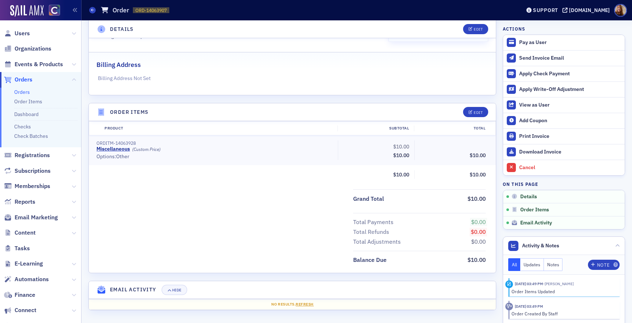
click at [189, 193] on div "Grand Total $10.00" at bounding box center [292, 196] width 407 height 15
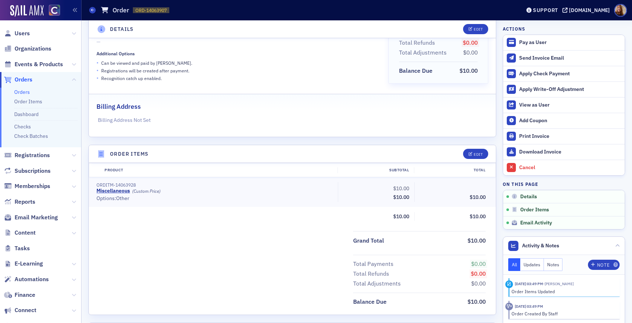
scroll to position [0, 0]
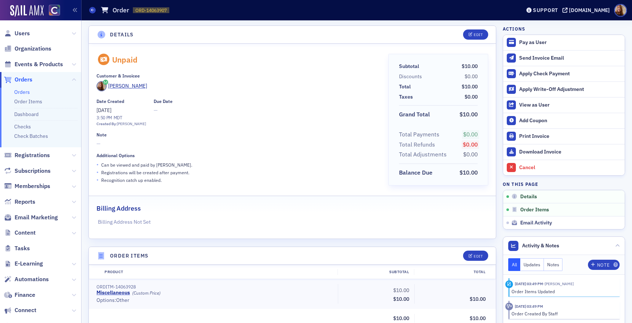
click at [218, 153] on div "Additional Options" at bounding box center [236, 155] width 281 height 5
click at [26, 92] on link "Orders" at bounding box center [22, 92] width 16 height 7
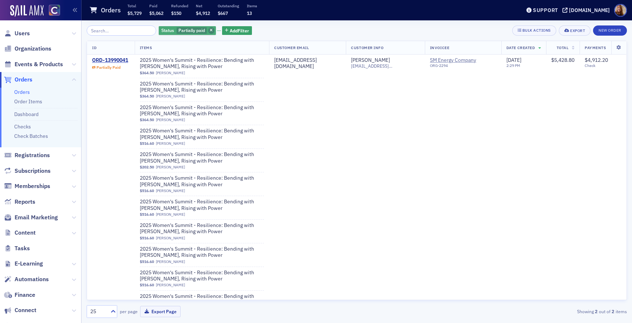
click at [210, 29] on icon "button" at bounding box center [211, 31] width 3 height 4
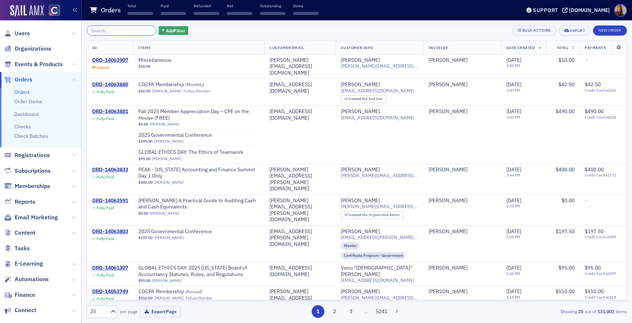
click at [129, 32] on input "search" at bounding box center [122, 30] width 70 height 10
click at [22, 32] on span "Users" at bounding box center [22, 33] width 15 height 8
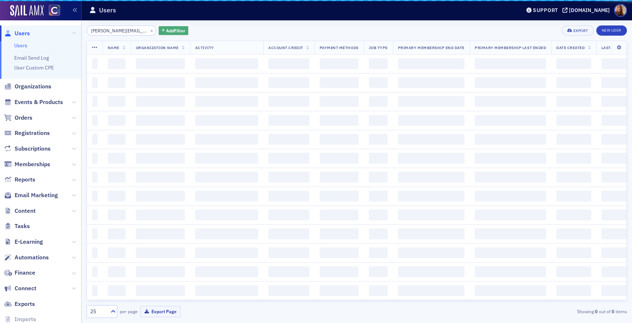
scroll to position [0, 2]
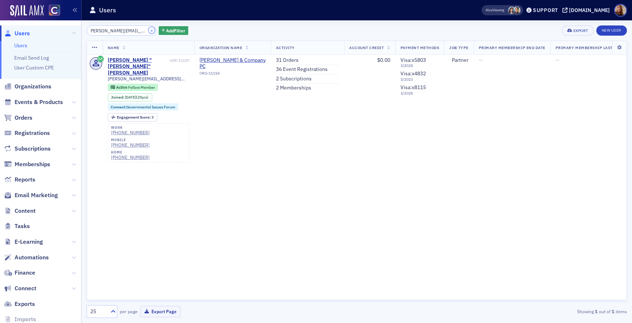
click at [148, 32] on button "×" at bounding box center [151, 30] width 7 height 7
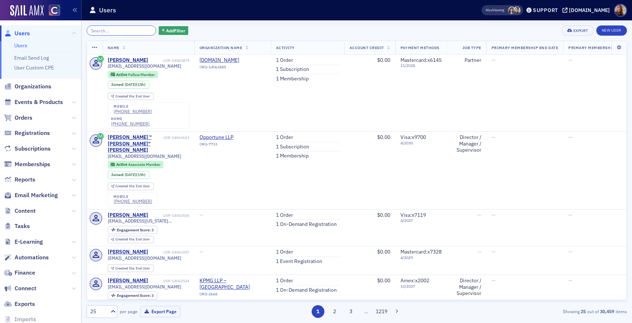
click at [125, 31] on input "search" at bounding box center [122, 30] width 70 height 10
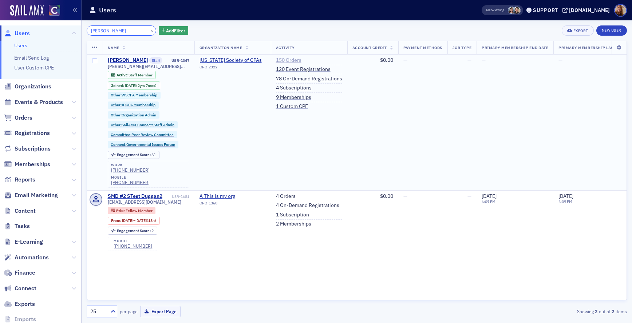
type input "duggan"
click at [288, 58] on link "150 Orders" at bounding box center [288, 60] width 25 height 7
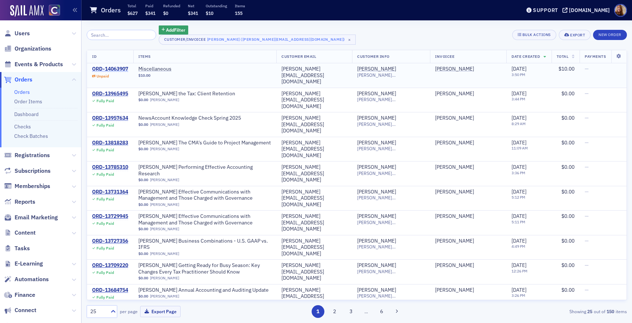
click at [103, 68] on div "ORD-14063907" at bounding box center [110, 69] width 36 height 7
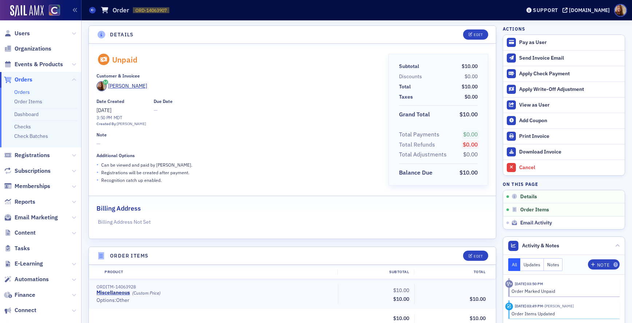
click at [159, 11] on span "ORD-14063907" at bounding box center [150, 10] width 31 height 6
copy span "ORD-14063907 14063907"
click at [23, 94] on link "Orders" at bounding box center [22, 92] width 16 height 7
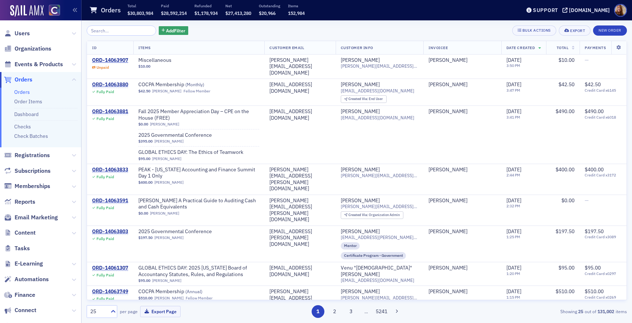
click at [25, 92] on link "Orders" at bounding box center [22, 92] width 16 height 7
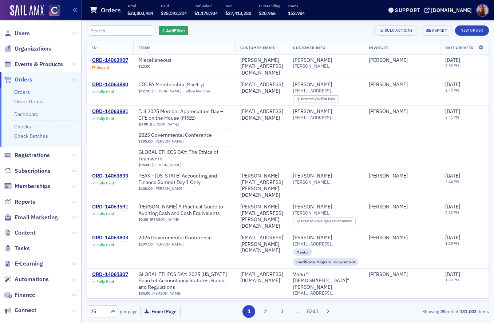
click at [22, 91] on link "Orders" at bounding box center [22, 92] width 16 height 7
click at [105, 30] on input "search" at bounding box center [122, 30] width 70 height 10
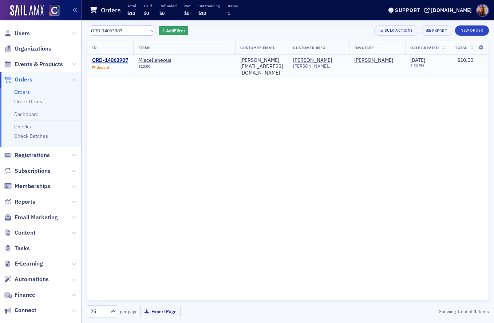
type input "ORD-14063907"
click at [117, 60] on div "ORD-14063907" at bounding box center [110, 60] width 36 height 7
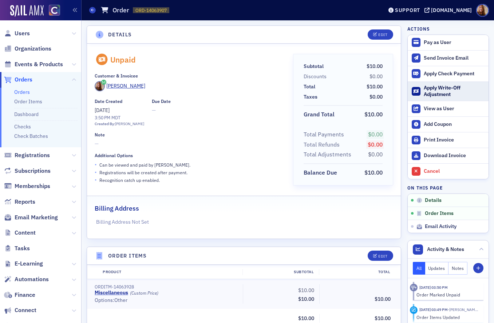
click at [434, 93] on div "Apply Write-Off Adjustment" at bounding box center [454, 91] width 61 height 13
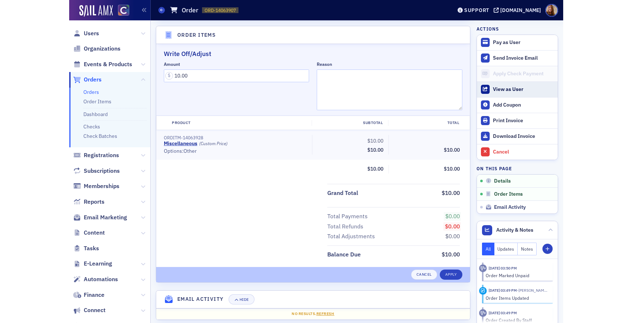
scroll to position [223, 0]
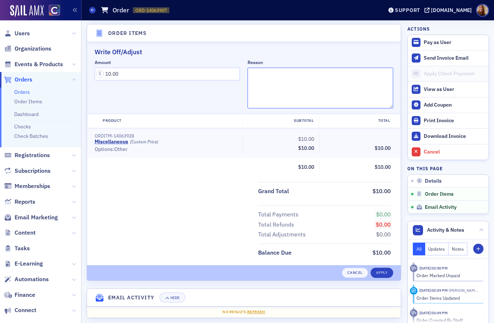
click at [267, 78] on textarea "Reason" at bounding box center [319, 88] width 145 height 41
type textarea "Test"
click at [285, 285] on div "Write Off/Adjust Amount 10.00 Reason Test Product Subtotal Total ORDITM-1406392…" at bounding box center [244, 166] width 314 height 249
click at [374, 283] on div "Write Off/Adjust Amount 10.00 Reason Test Product Subtotal Total ORDITM-1406392…" at bounding box center [244, 166] width 314 height 249
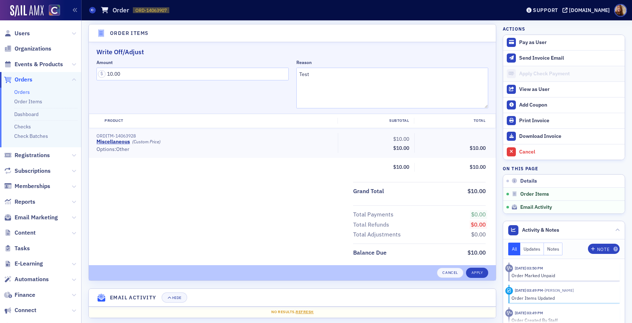
click at [24, 91] on link "Orders" at bounding box center [22, 92] width 16 height 7
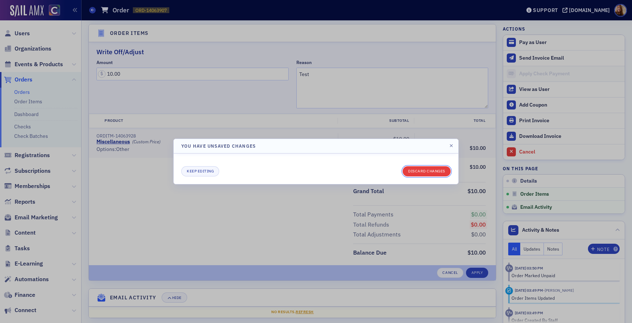
click at [424, 172] on button "Discard changes" at bounding box center [426, 171] width 48 height 10
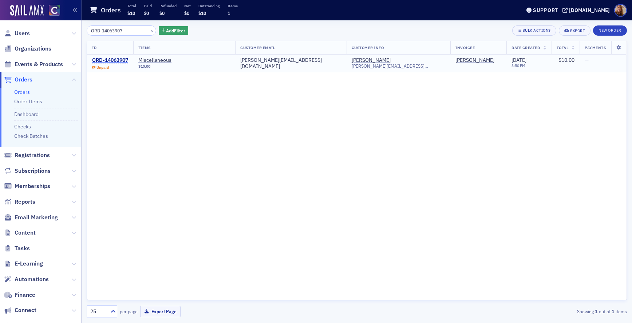
click at [106, 62] on div "ORD-14063907" at bounding box center [110, 60] width 36 height 7
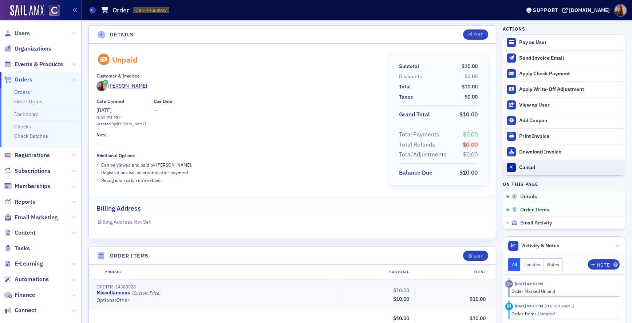
click at [493, 169] on div "Cancel" at bounding box center [570, 167] width 102 height 7
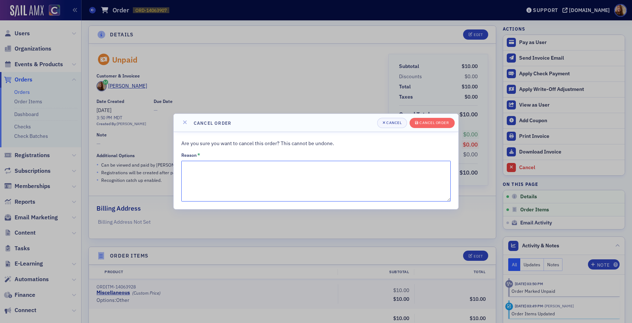
click at [233, 174] on textarea "Reason *" at bounding box center [315, 181] width 269 height 41
type textarea "using order to create instructions"
click at [436, 122] on div "Cancel order" at bounding box center [433, 123] width 29 height 4
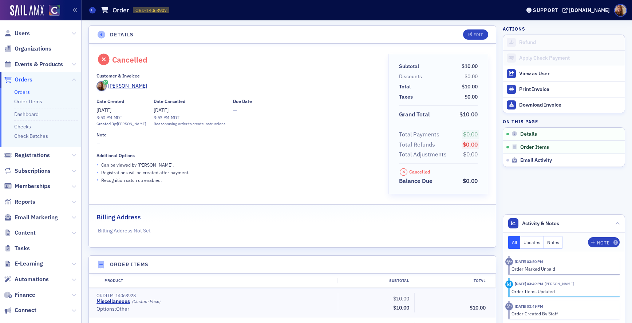
click at [18, 91] on link "Orders" at bounding box center [22, 92] width 16 height 7
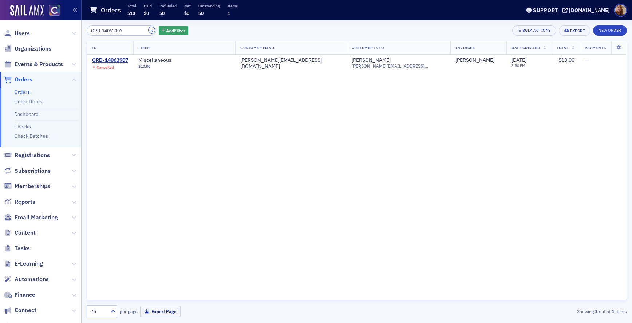
click at [148, 31] on button "×" at bounding box center [151, 30] width 7 height 7
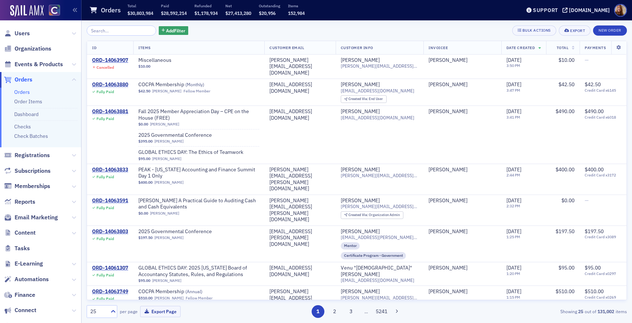
click at [27, 93] on link "Orders" at bounding box center [22, 92] width 16 height 7
click at [28, 12] on img at bounding box center [26, 11] width 33 height 12
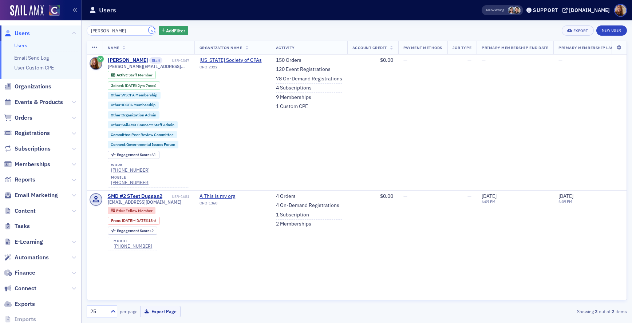
click at [148, 28] on button "×" at bounding box center [151, 30] width 7 height 7
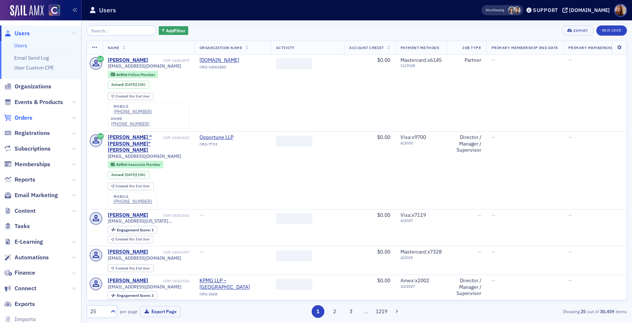
click at [23, 116] on span "Orders" at bounding box center [24, 118] width 18 height 8
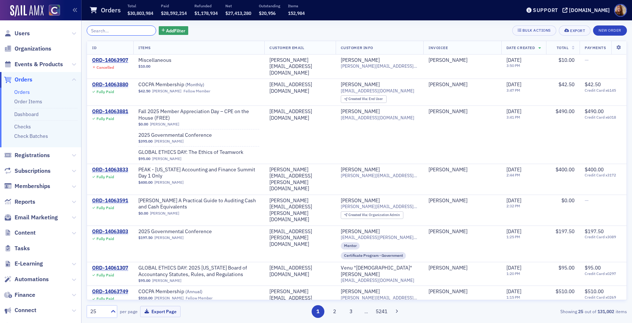
click at [100, 31] on input "search" at bounding box center [122, 30] width 70 height 10
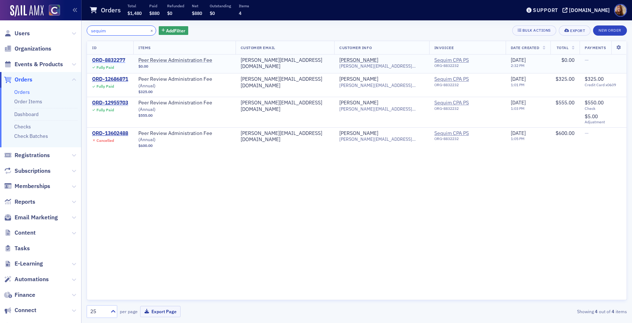
type input "sequim"
click at [116, 60] on div "ORD-8832277" at bounding box center [108, 60] width 33 height 7
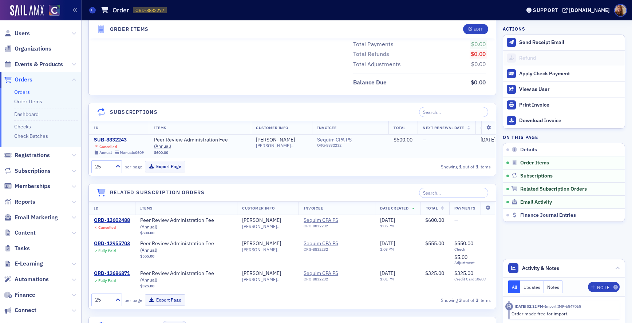
scroll to position [364, 0]
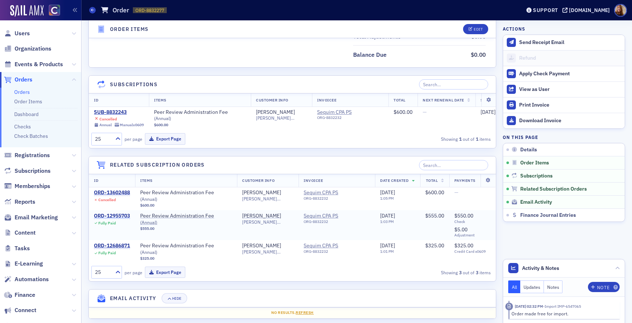
click at [119, 218] on div "ORD-12955703" at bounding box center [112, 216] width 36 height 7
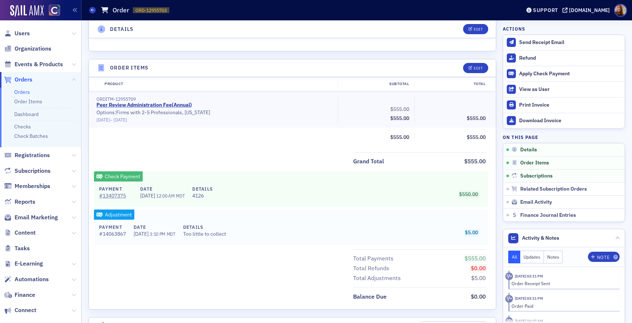
scroll to position [211, 0]
click at [154, 8] on span "ORD-12955703" at bounding box center [150, 10] width 31 height 6
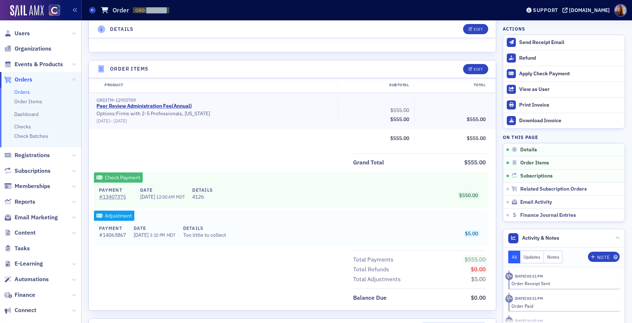
click at [154, 8] on span "ORD-12955703" at bounding box center [150, 10] width 31 height 6
copy span "ORD-12955703 12955703"
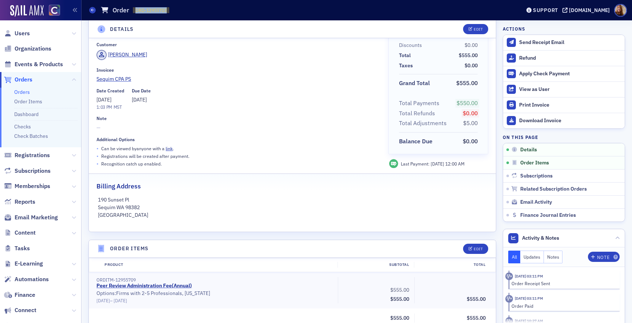
scroll to position [0, 0]
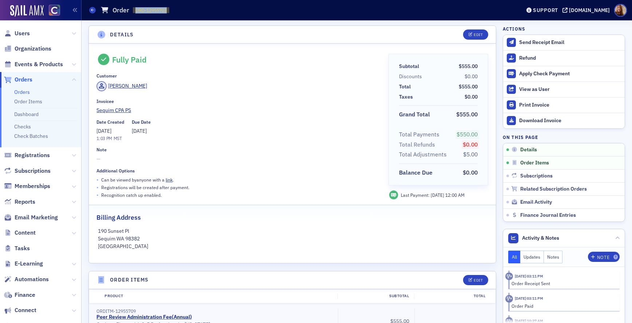
click at [22, 91] on link "Orders" at bounding box center [22, 92] width 16 height 7
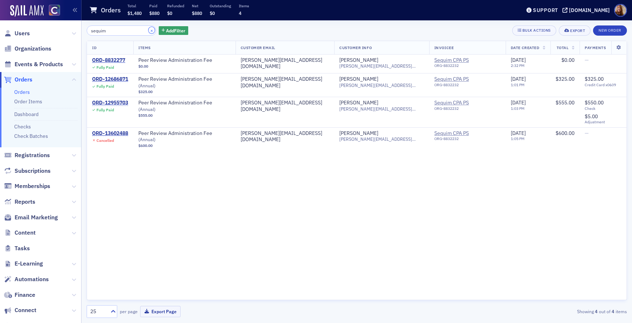
click at [148, 30] on button "×" at bounding box center [151, 30] width 7 height 7
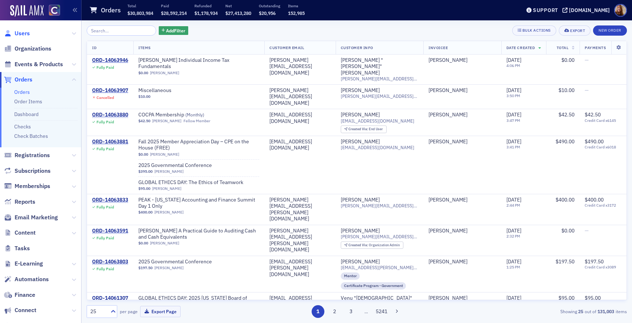
click at [25, 31] on span "Users" at bounding box center [22, 33] width 15 height 8
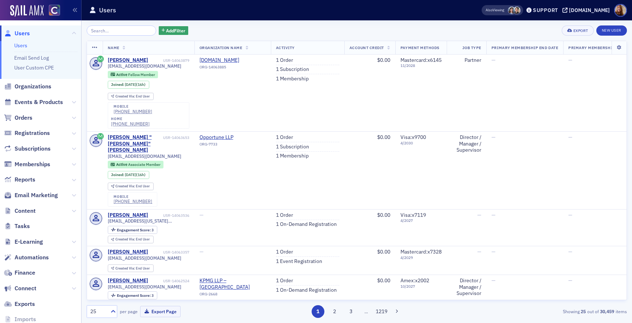
click at [286, 31] on div "Add Filter Export New User" at bounding box center [357, 30] width 540 height 10
click at [280, 59] on link "1 Order" at bounding box center [284, 60] width 17 height 7
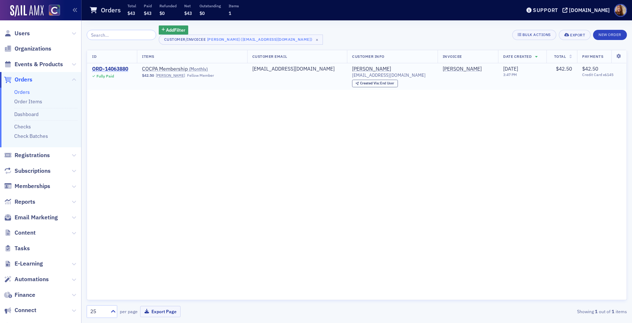
click at [114, 68] on div "ORD-14063880" at bounding box center [110, 69] width 36 height 7
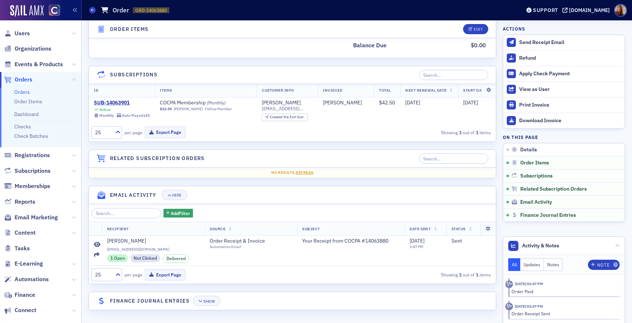
scroll to position [441, 0]
click at [245, 302] on header "Finance Journal Entries Show" at bounding box center [292, 301] width 407 height 18
click at [205, 300] on div "Show" at bounding box center [208, 301] width 11 height 4
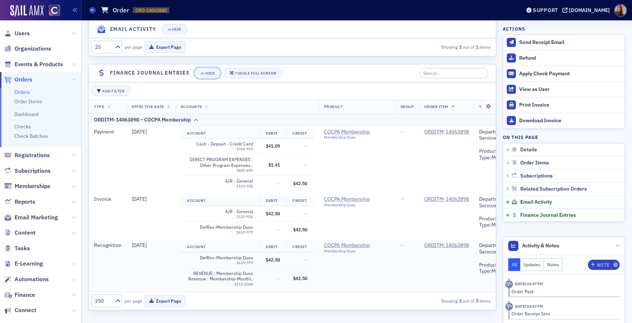
scroll to position [532, 0]
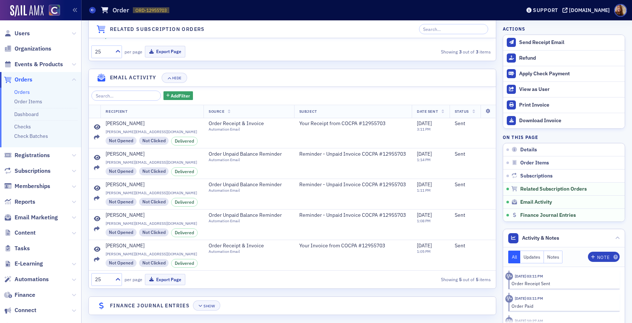
scroll to position [670, 0]
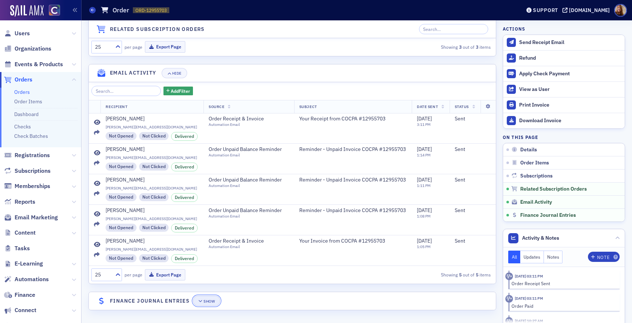
click at [207, 302] on div "Show" at bounding box center [208, 301] width 11 height 4
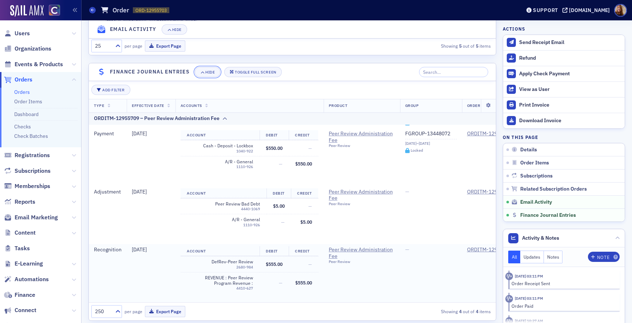
scroll to position [893, 0]
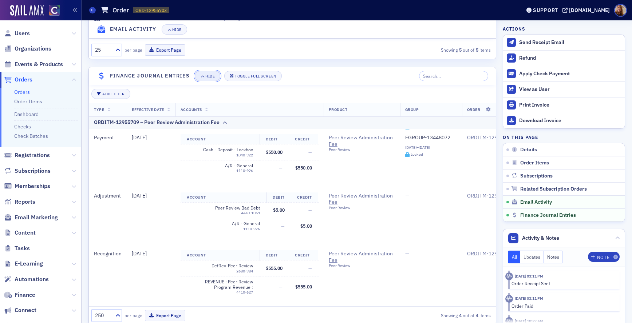
click at [204, 78] on span "Hide" at bounding box center [207, 76] width 15 height 4
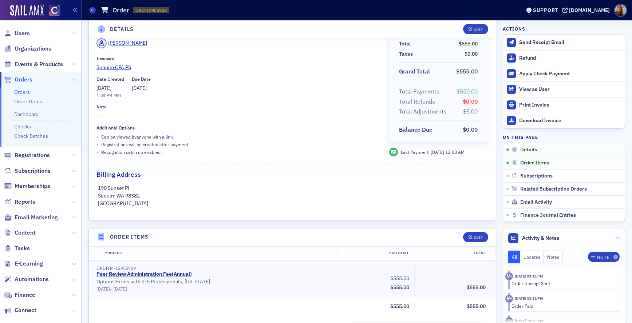
scroll to position [0, 0]
